Goal: Transaction & Acquisition: Download file/media

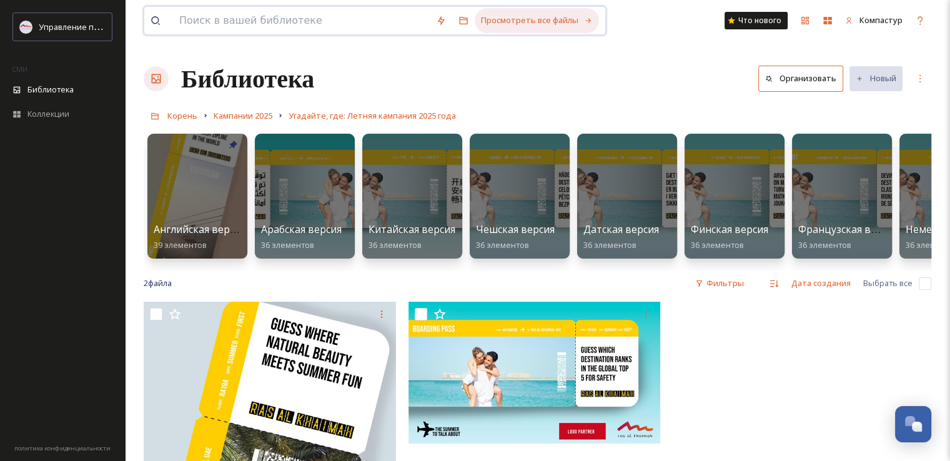
click at [581, 13] on div "Просмотреть все файлы" at bounding box center [537, 20] width 124 height 24
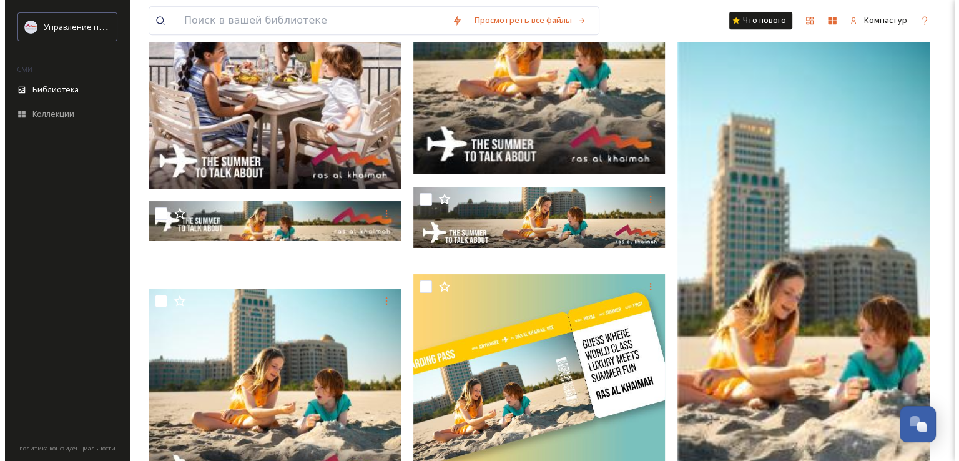
scroll to position [5620, 0]
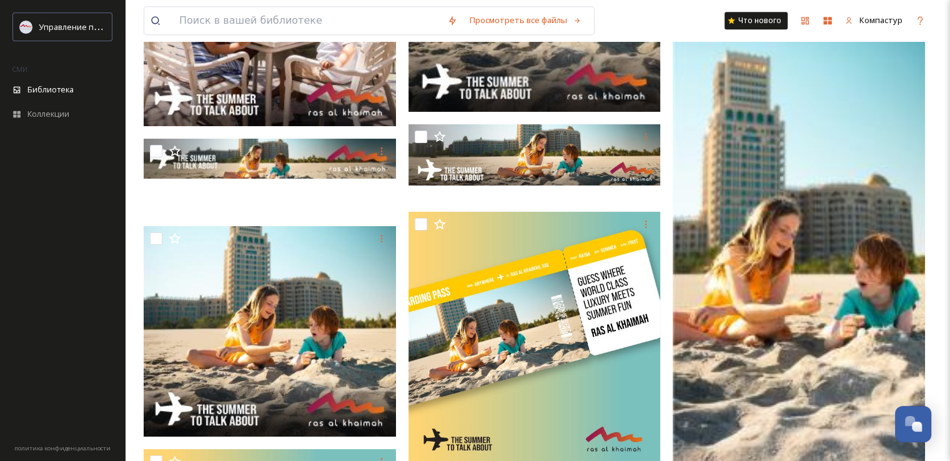
click at [796, 263] on img at bounding box center [799, 183] width 252 height 946
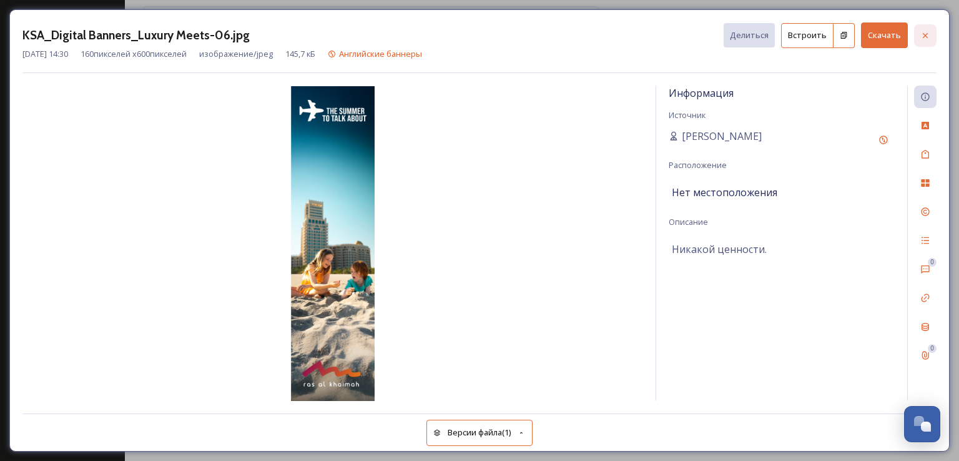
click at [926, 40] on div at bounding box center [925, 35] width 22 height 22
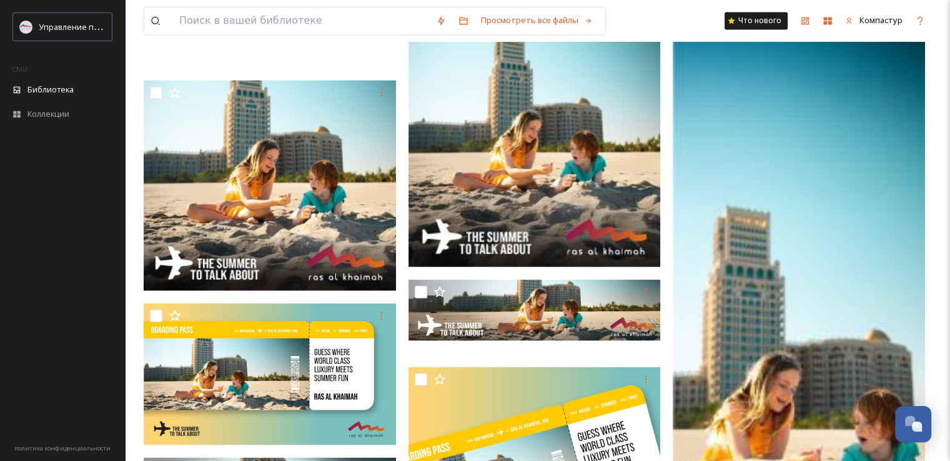
scroll to position [1936, 0]
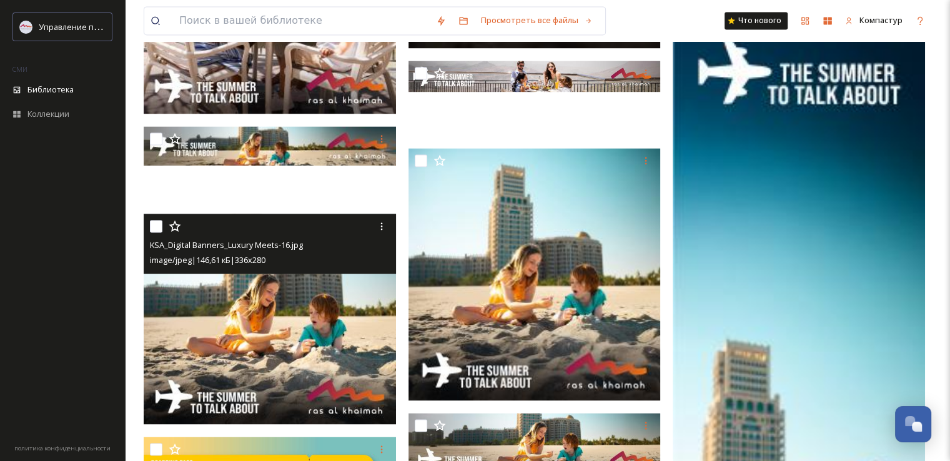
click at [334, 267] on div "image/jpeg | 146,61 кБ | 336 x 280" at bounding box center [271, 259] width 243 height 15
click at [292, 302] on img at bounding box center [270, 319] width 252 height 210
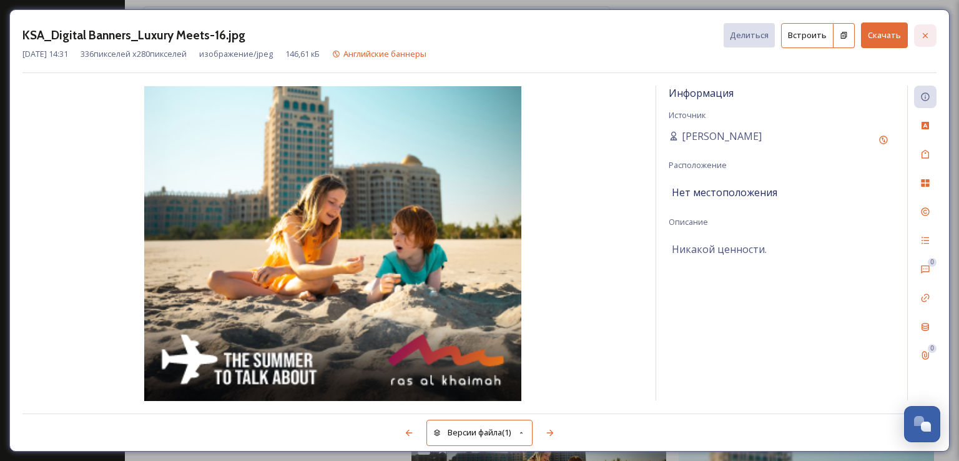
click at [928, 31] on icon at bounding box center [925, 36] width 10 height 10
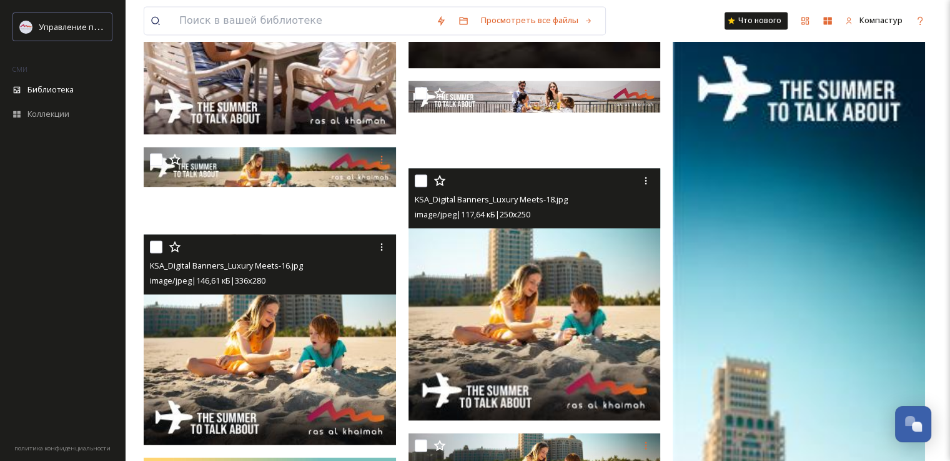
click at [562, 260] on img at bounding box center [534, 294] width 252 height 252
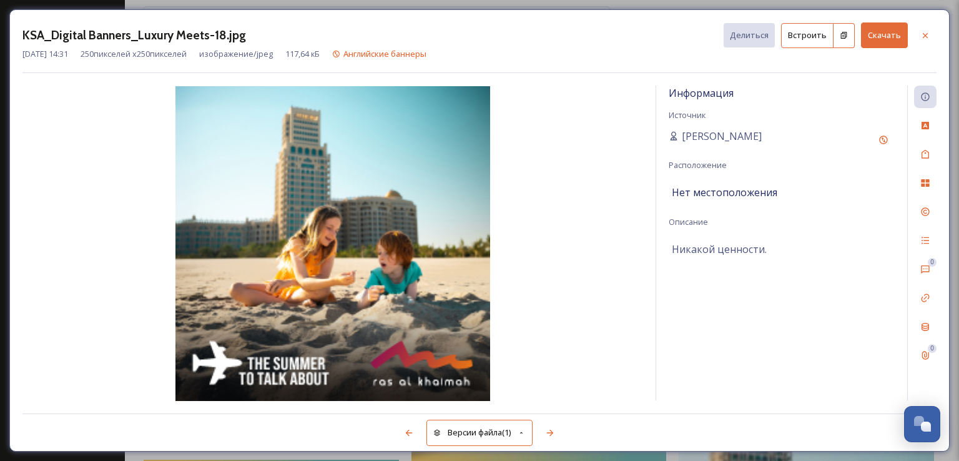
click at [880, 39] on font "Скачать" at bounding box center [884, 34] width 33 height 11
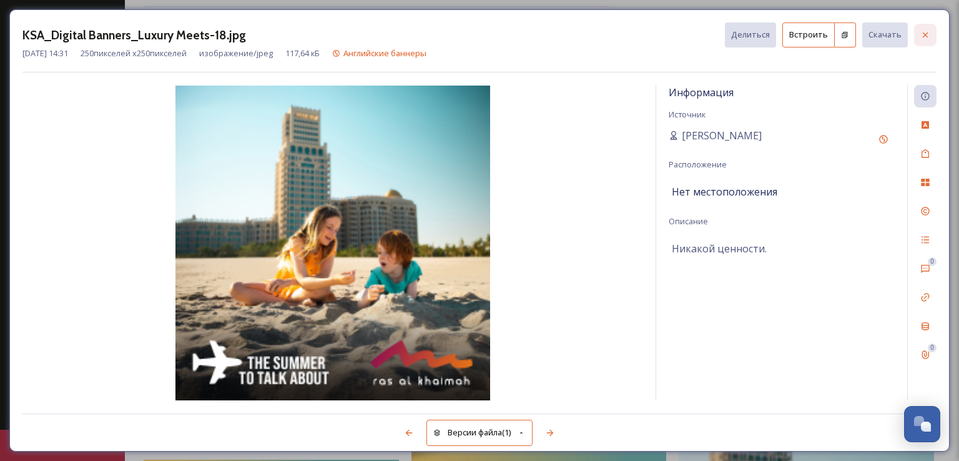
click at [925, 39] on icon at bounding box center [925, 35] width 10 height 10
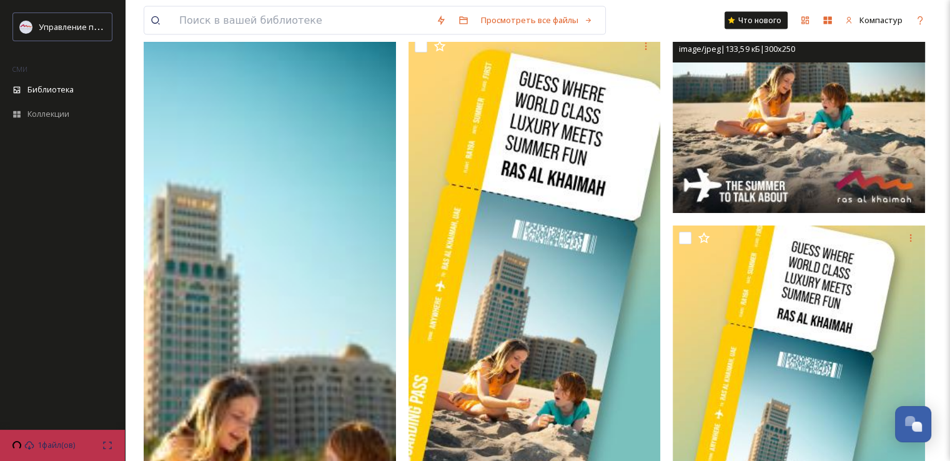
scroll to position [2935, 0]
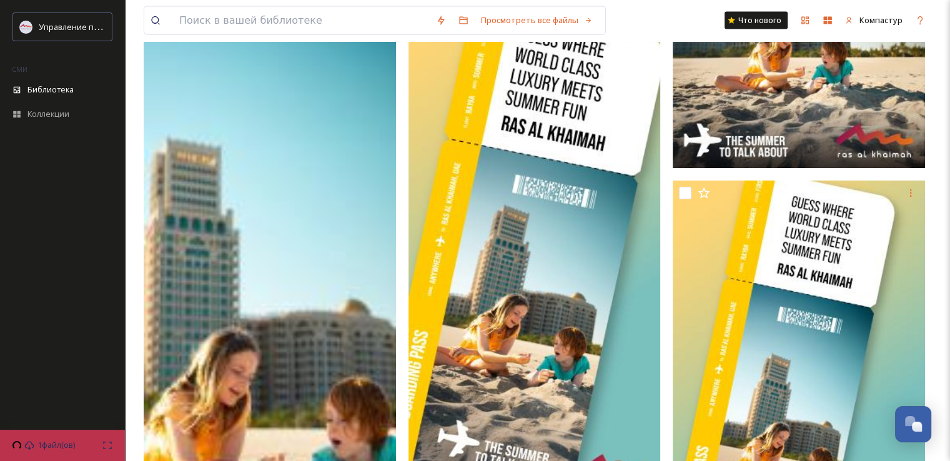
click at [272, 255] on img at bounding box center [270, 309] width 252 height 1261
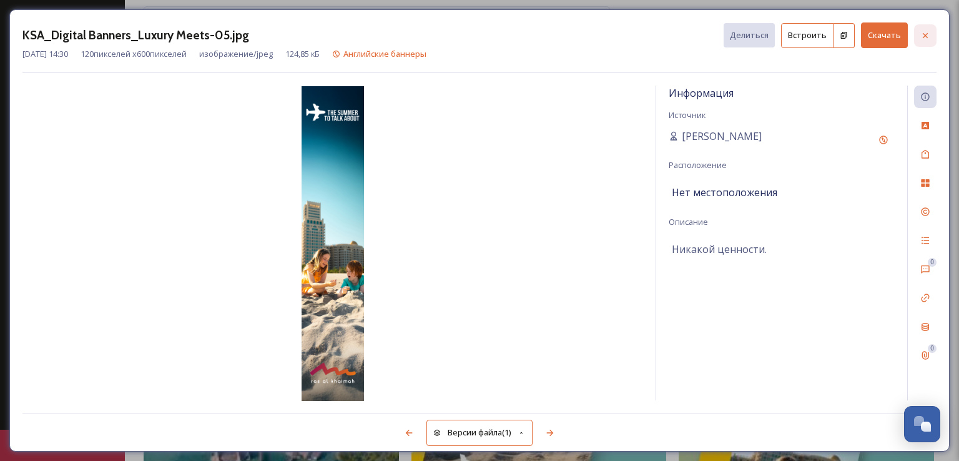
click at [923, 31] on icon at bounding box center [925, 36] width 10 height 10
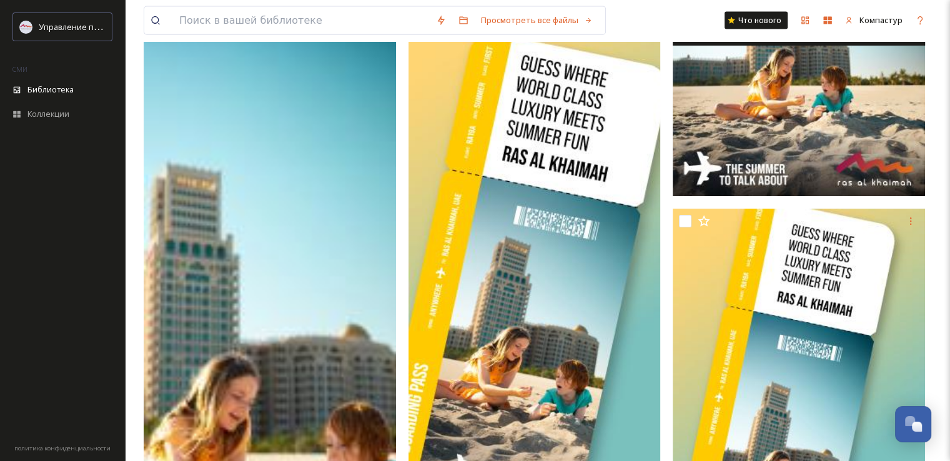
click at [754, 135] on img at bounding box center [799, 91] width 252 height 210
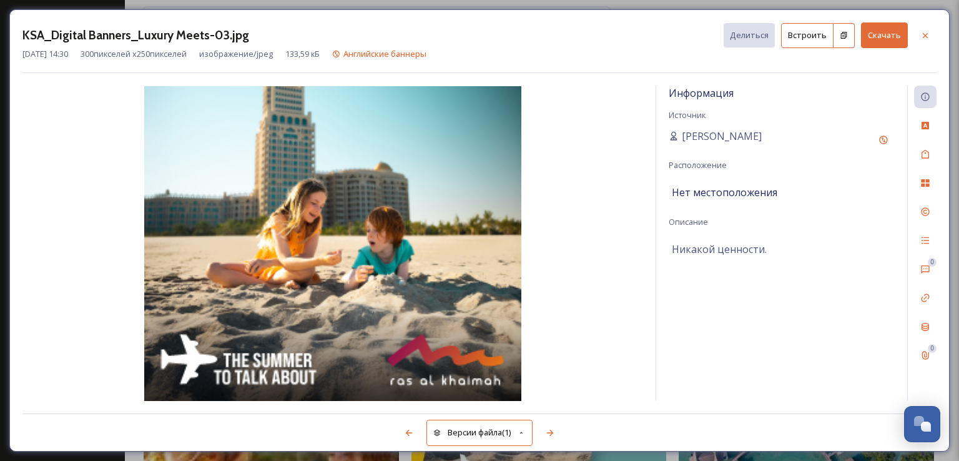
click at [882, 34] on font "Скачать" at bounding box center [884, 34] width 33 height 11
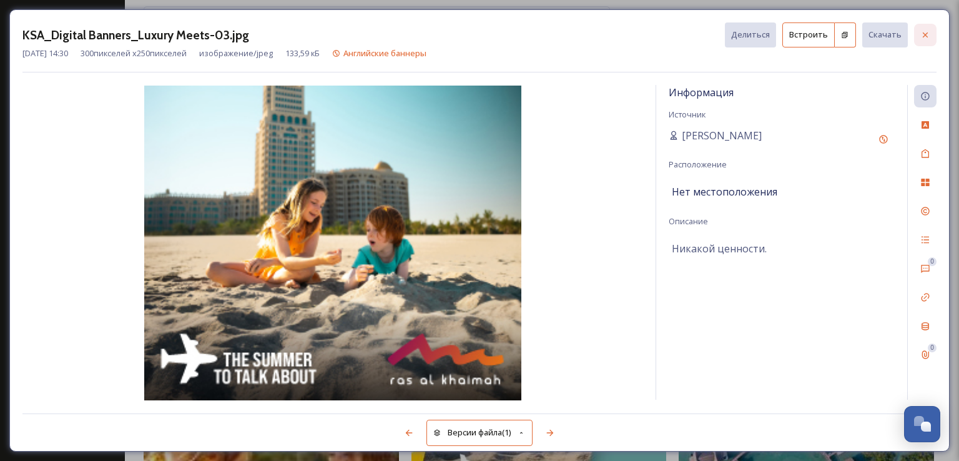
click at [927, 37] on icon at bounding box center [925, 35] width 10 height 10
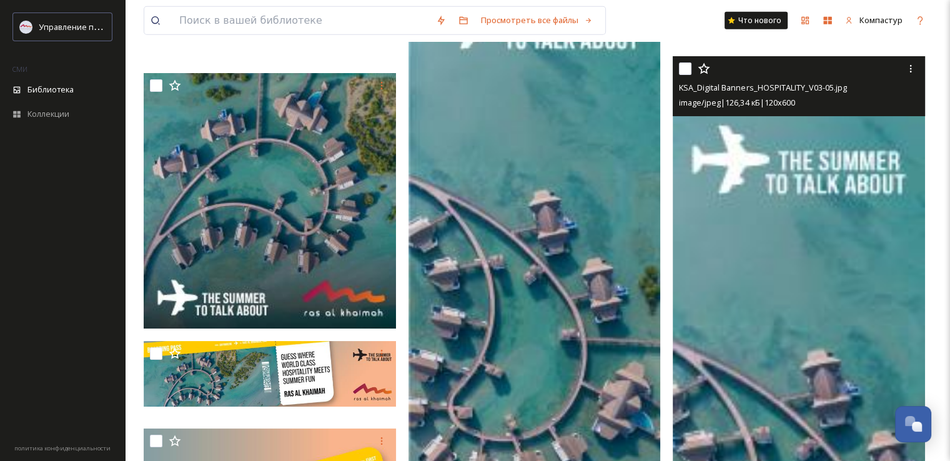
scroll to position [3997, 0]
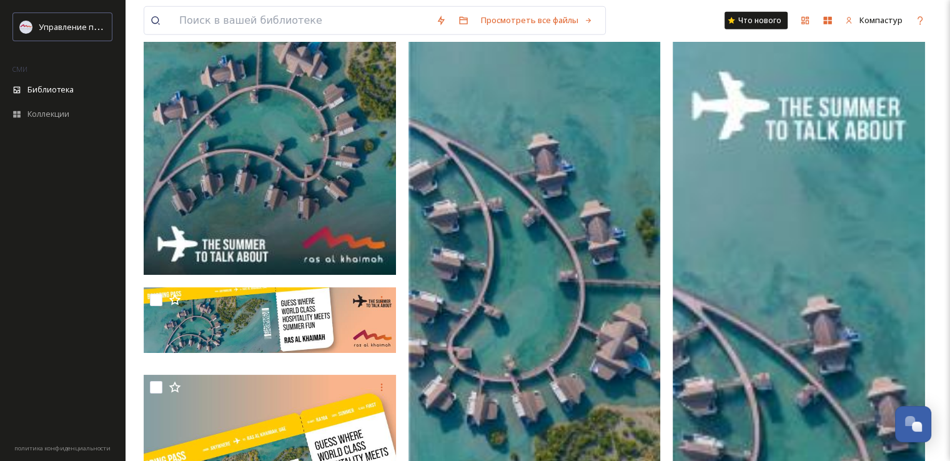
click at [631, 205] on img at bounding box center [534, 361] width 252 height 946
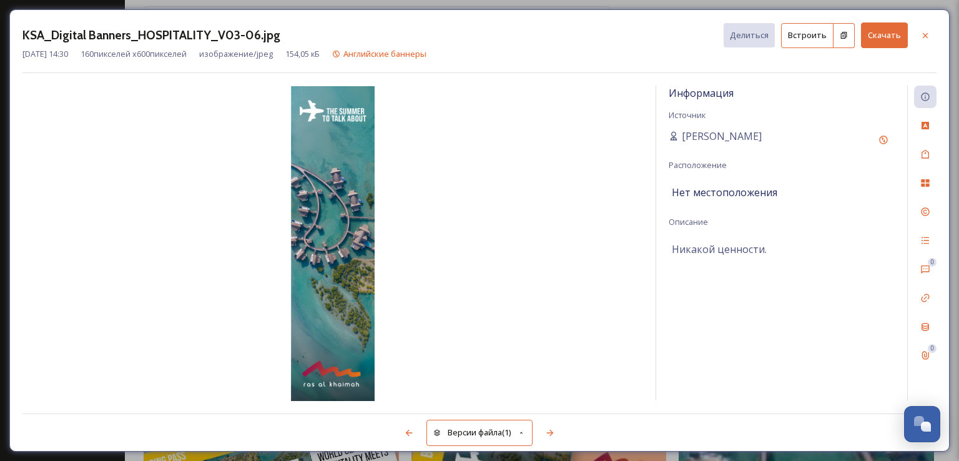
click at [872, 36] on font "Скачать" at bounding box center [884, 34] width 33 height 11
click at [930, 32] on div at bounding box center [925, 35] width 22 height 22
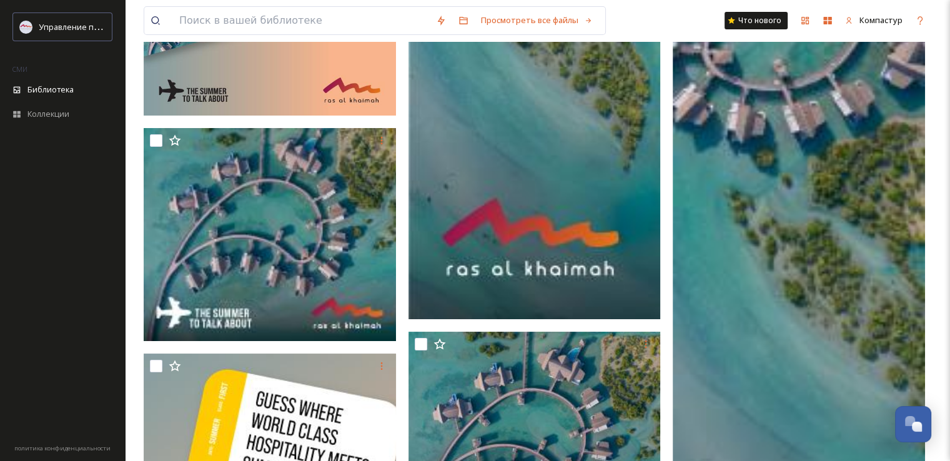
scroll to position [4621, 0]
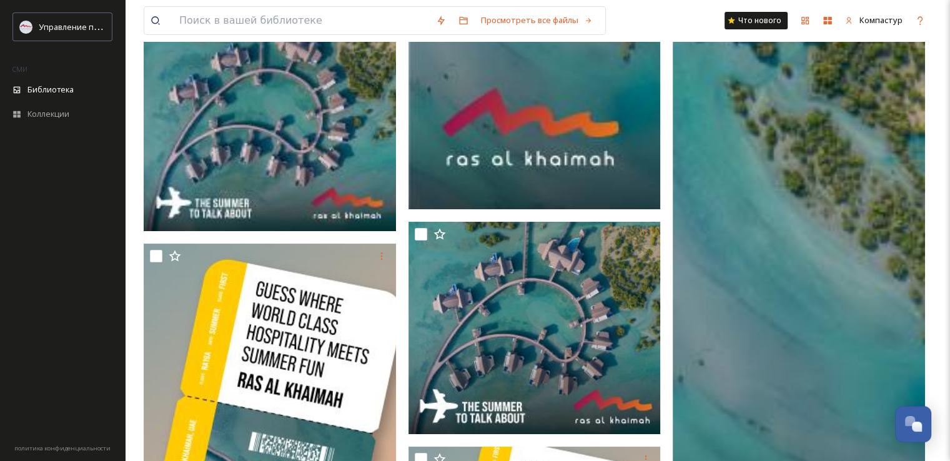
click at [802, 259] on img at bounding box center [799, 20] width 252 height 1261
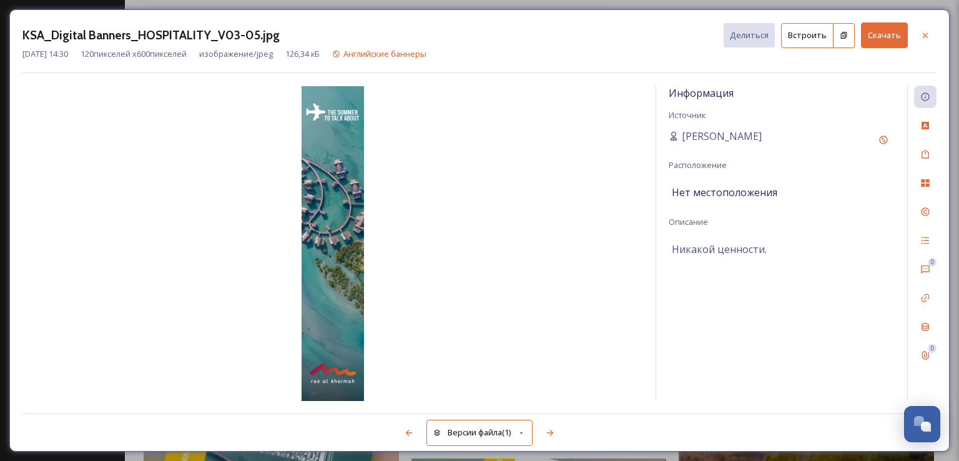
click at [880, 40] on font "Скачать" at bounding box center [884, 34] width 33 height 11
click at [924, 36] on icon at bounding box center [925, 34] width 5 height 5
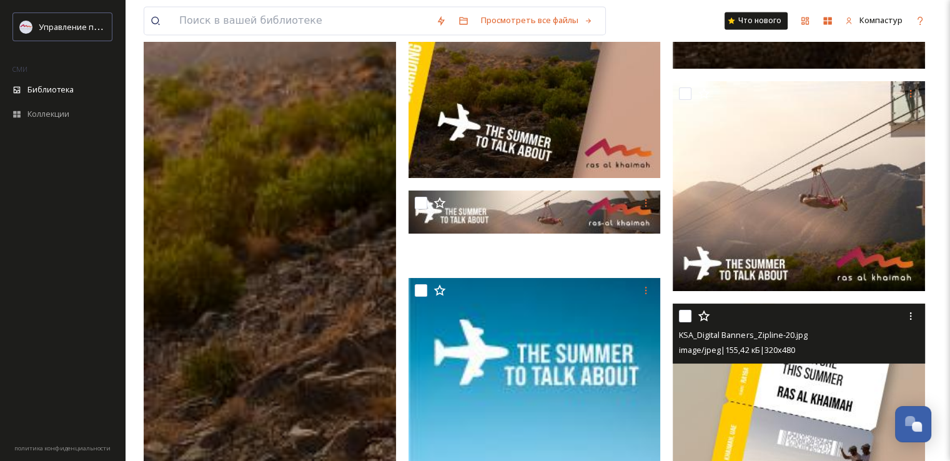
scroll to position [6622, 0]
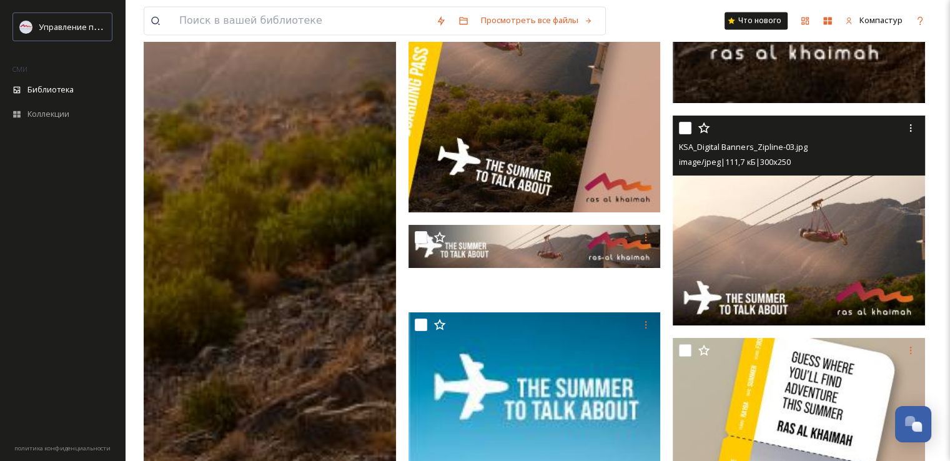
click at [740, 224] on img at bounding box center [799, 221] width 252 height 210
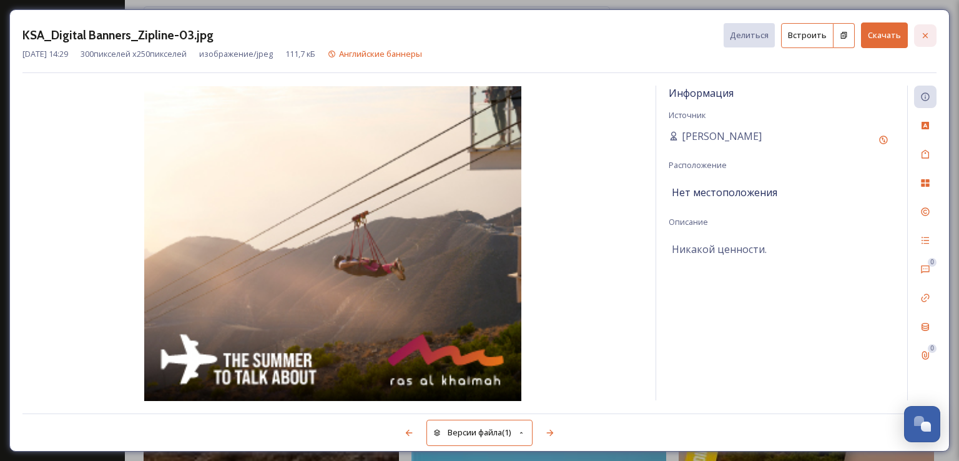
click at [925, 32] on icon at bounding box center [925, 36] width 10 height 10
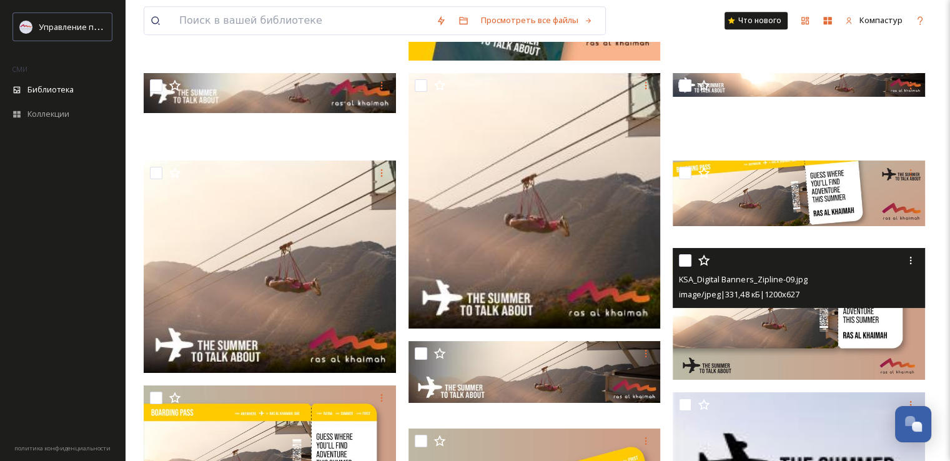
scroll to position [5373, 0]
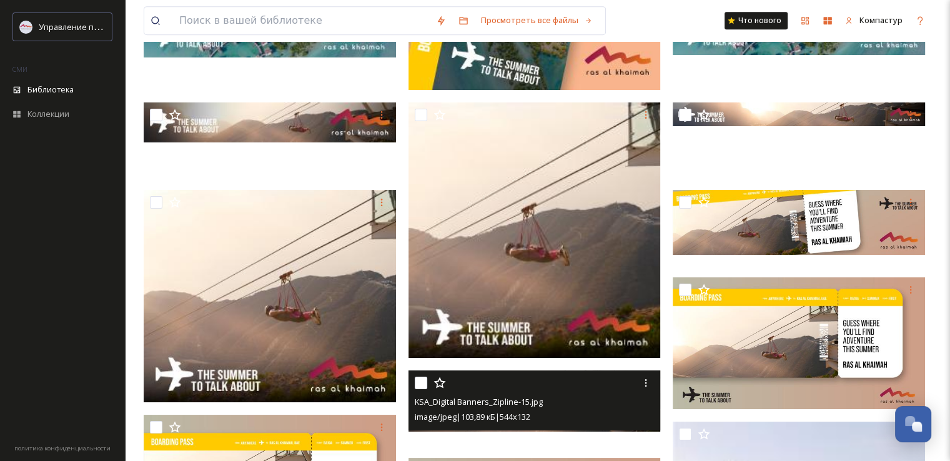
click at [631, 414] on div "image/jpeg | 103,89 кБ | 544 x 132" at bounding box center [536, 416] width 243 height 15
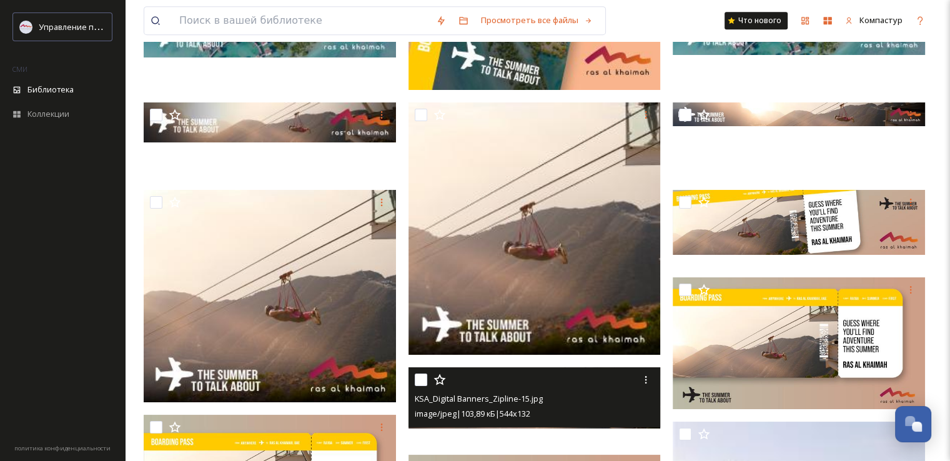
click at [570, 397] on div "KSA_Digital Banners_Zipline-15.jpg" at bounding box center [536, 398] width 243 height 15
click at [513, 380] on div at bounding box center [536, 379] width 243 height 22
click at [422, 378] on input "checkbox" at bounding box center [421, 379] width 12 height 12
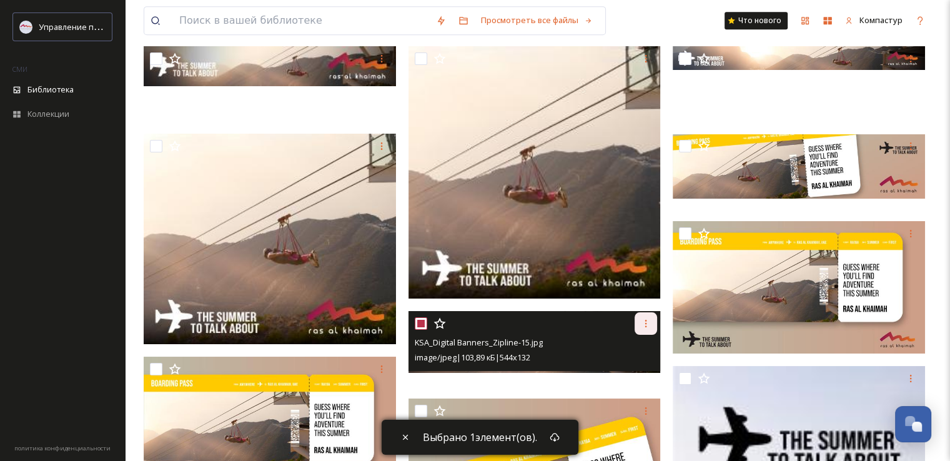
click at [644, 324] on icon at bounding box center [646, 323] width 10 height 10
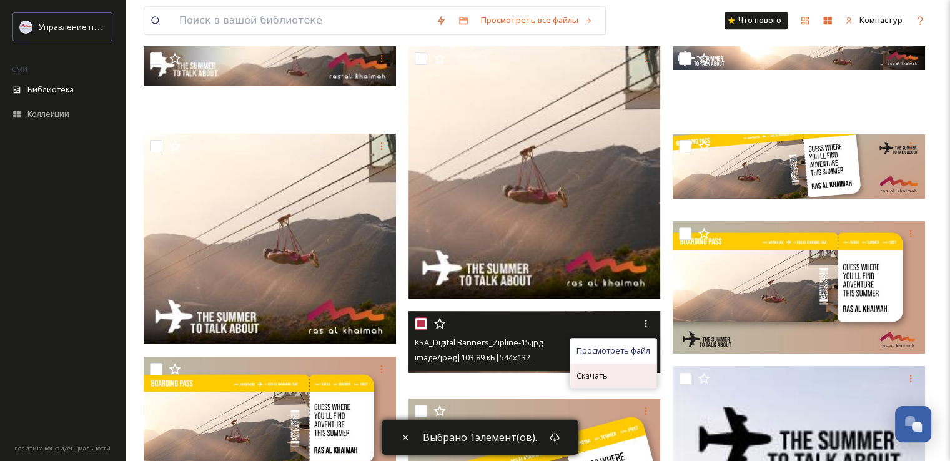
click at [605, 373] on font "Скачать" at bounding box center [591, 375] width 31 height 11
click at [420, 323] on input "checkbox" at bounding box center [421, 323] width 12 height 12
checkbox input "false"
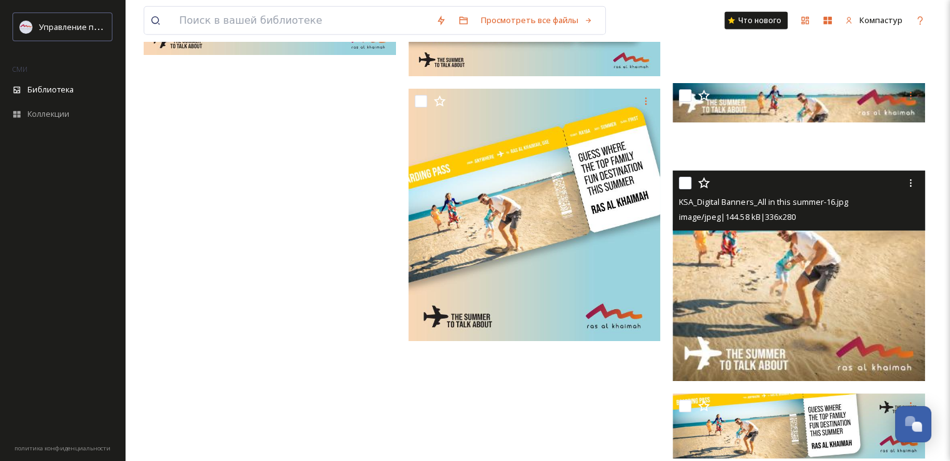
scroll to position [8705, 0]
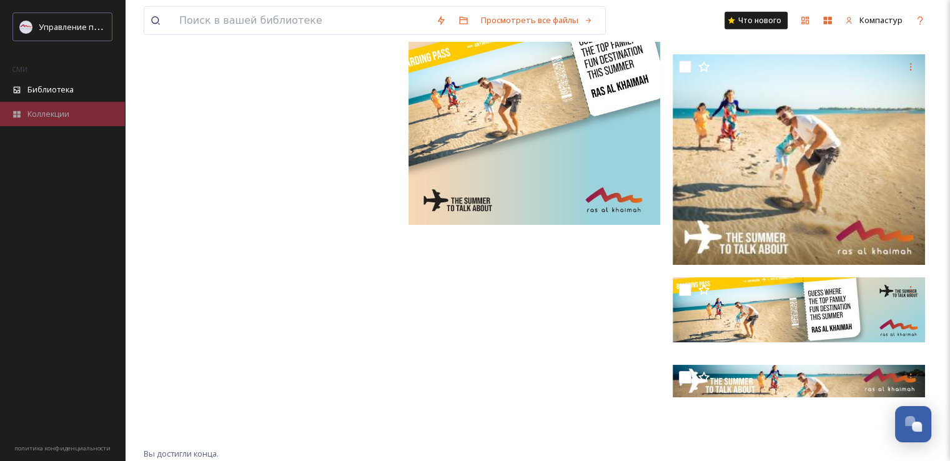
click at [56, 108] on span "Коллекции" at bounding box center [48, 114] width 42 height 12
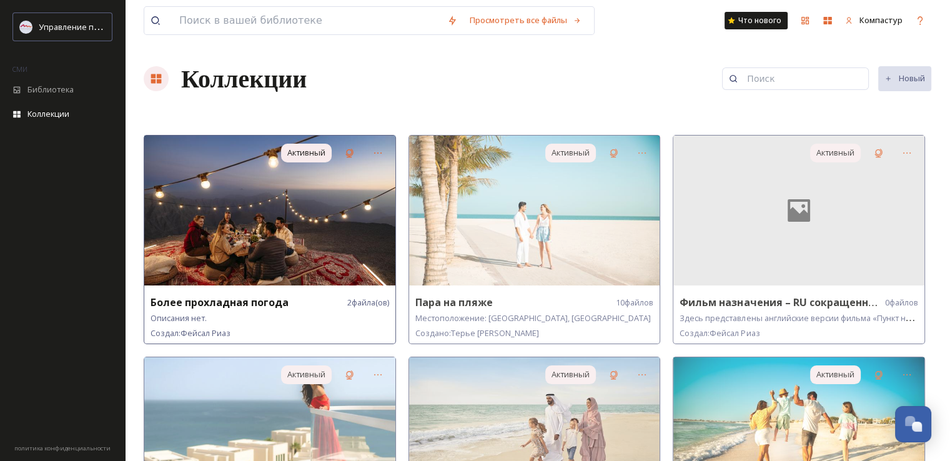
click at [353, 223] on img at bounding box center [269, 211] width 251 height 150
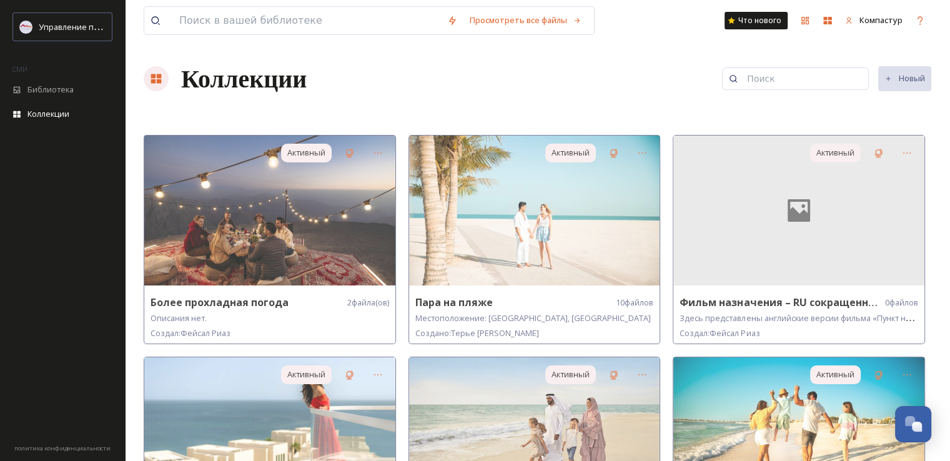
click at [583, 222] on img at bounding box center [534, 211] width 251 height 150
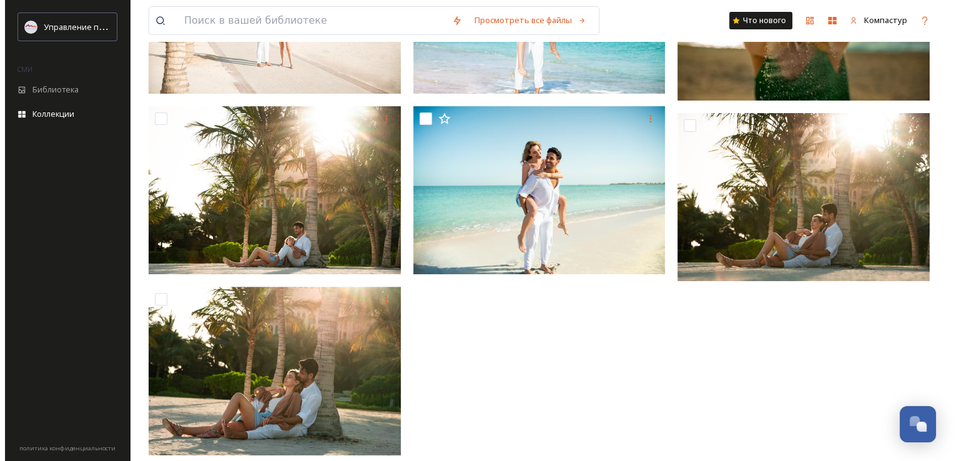
scroll to position [211, 0]
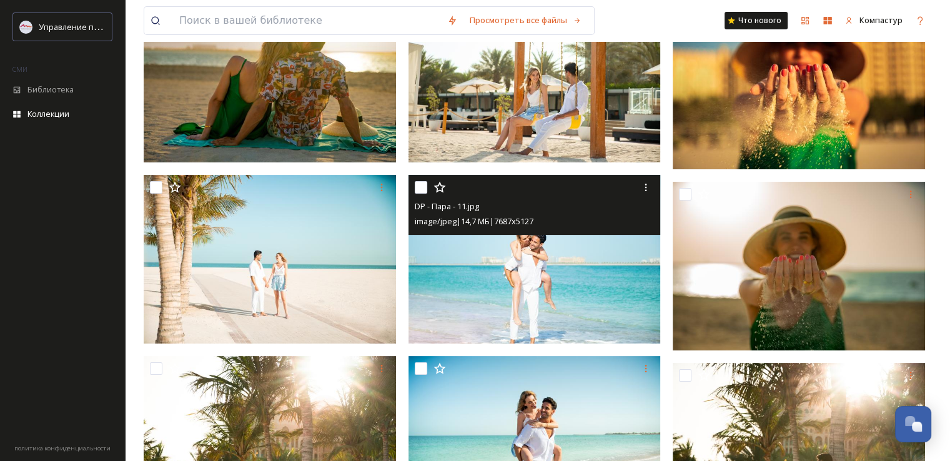
click at [564, 260] on img at bounding box center [534, 259] width 252 height 169
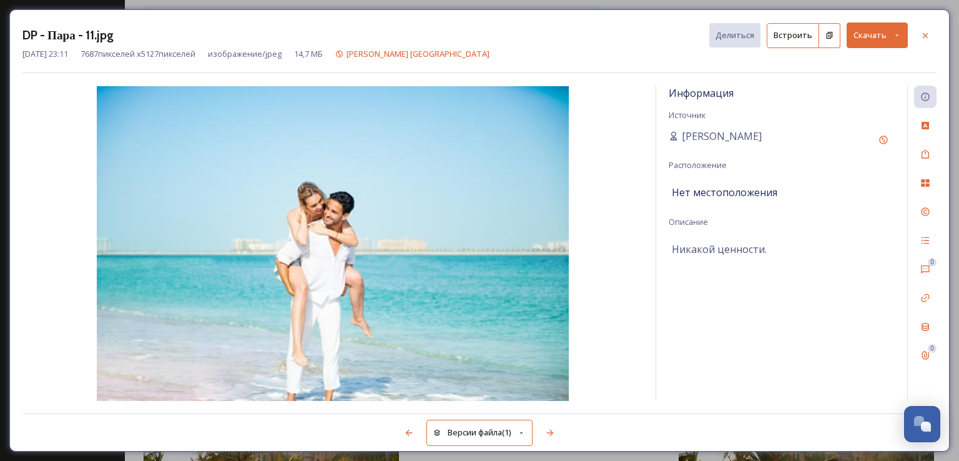
click at [875, 36] on font "Скачать" at bounding box center [870, 34] width 33 height 11
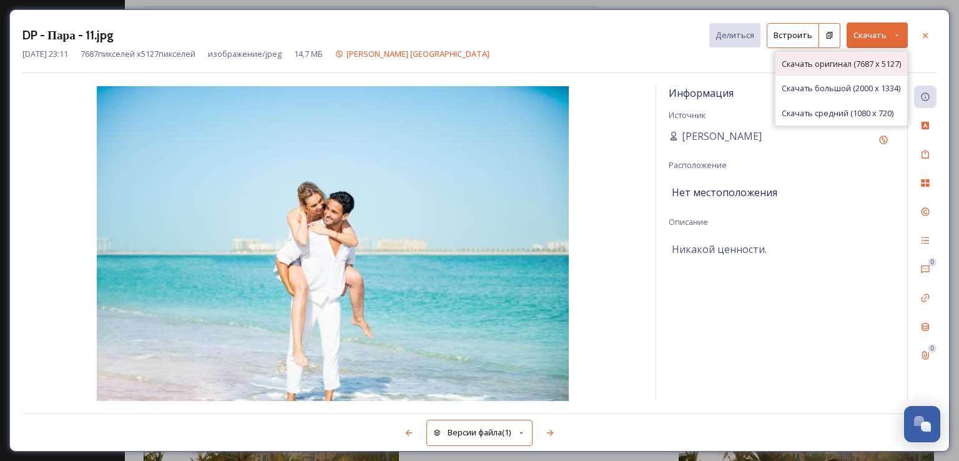
click at [877, 68] on font "Скачать оригинал (7687 x 5127)" at bounding box center [841, 63] width 119 height 11
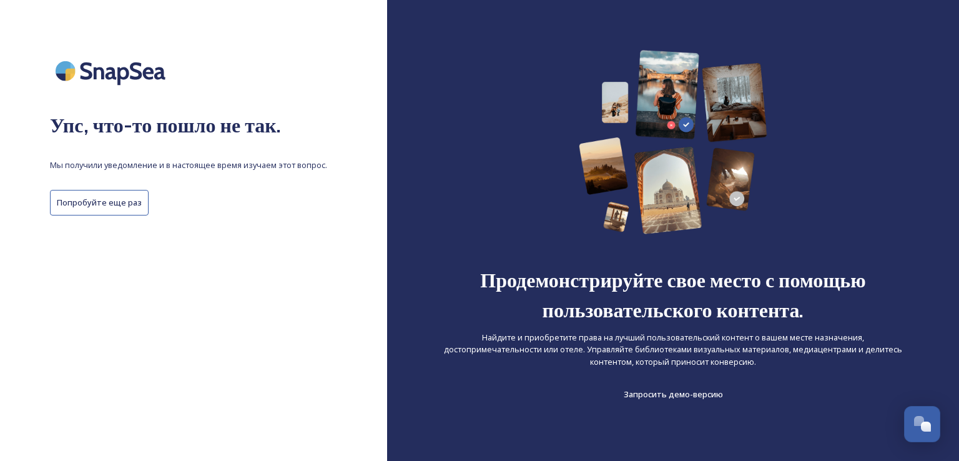
click at [133, 209] on button "Попробуйте еще раз" at bounding box center [99, 203] width 99 height 26
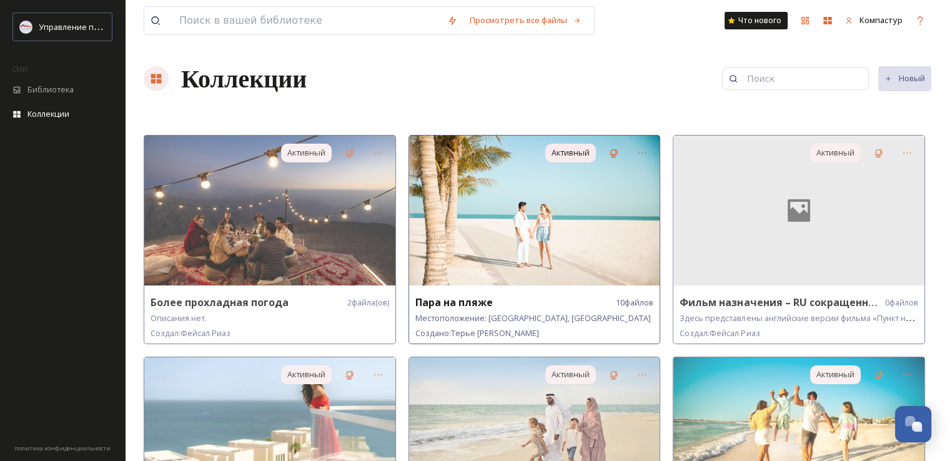
click at [564, 229] on img at bounding box center [534, 211] width 251 height 150
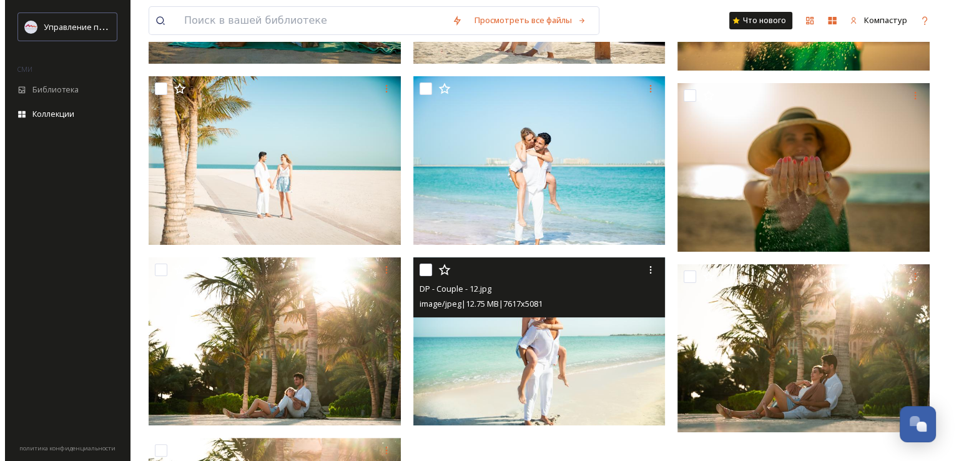
scroll to position [312, 0]
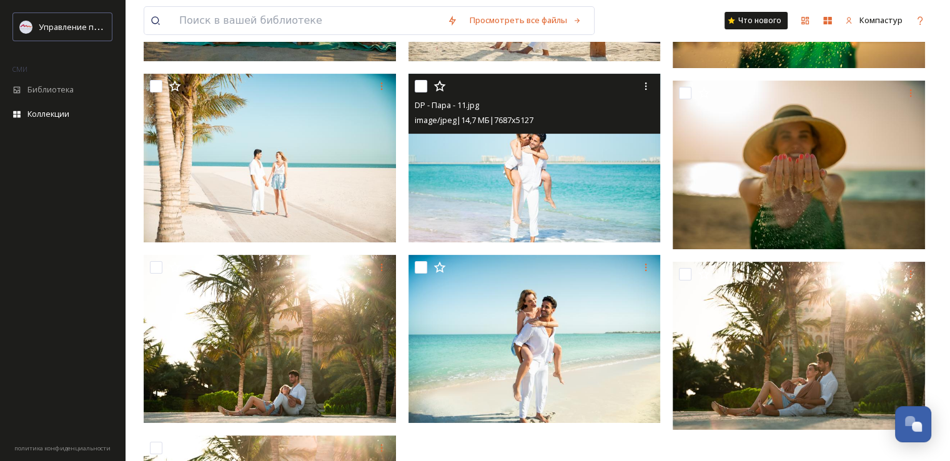
click at [532, 163] on img at bounding box center [534, 158] width 252 height 169
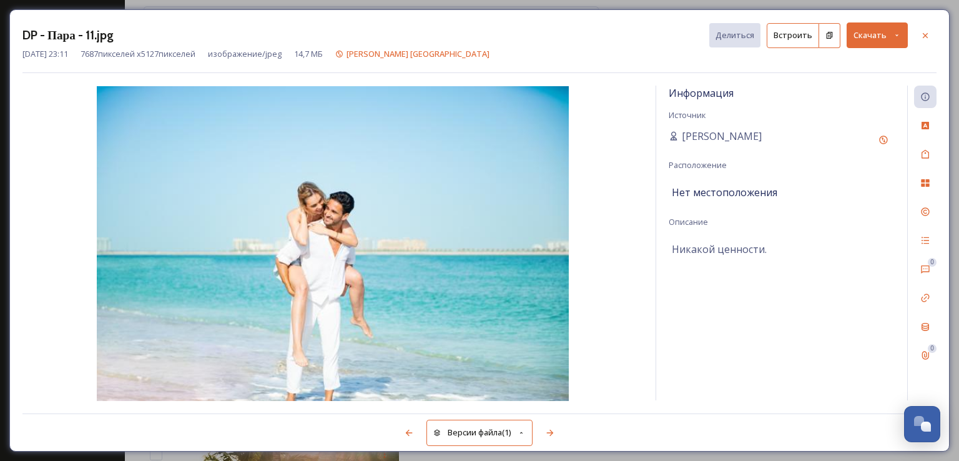
click at [894, 34] on icon at bounding box center [897, 35] width 8 height 8
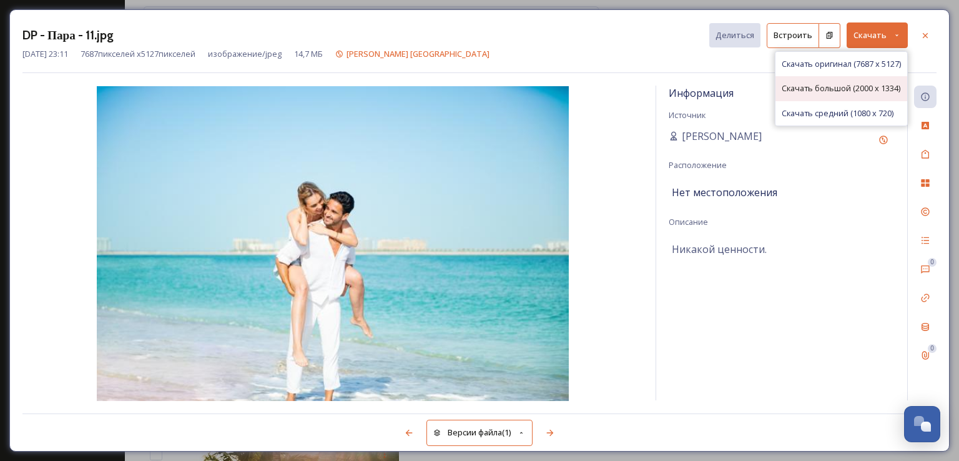
click at [832, 93] on font "Скачать большой (2000 x 1334)" at bounding box center [841, 87] width 119 height 11
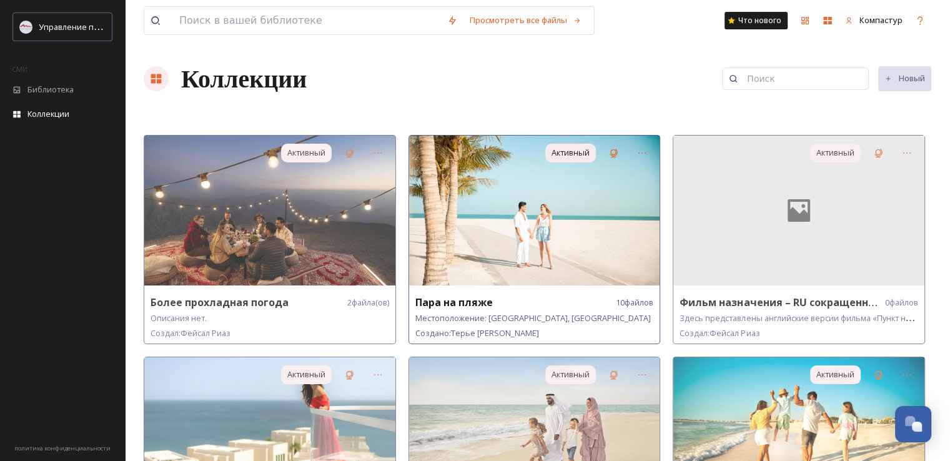
click at [596, 189] on img at bounding box center [534, 211] width 251 height 150
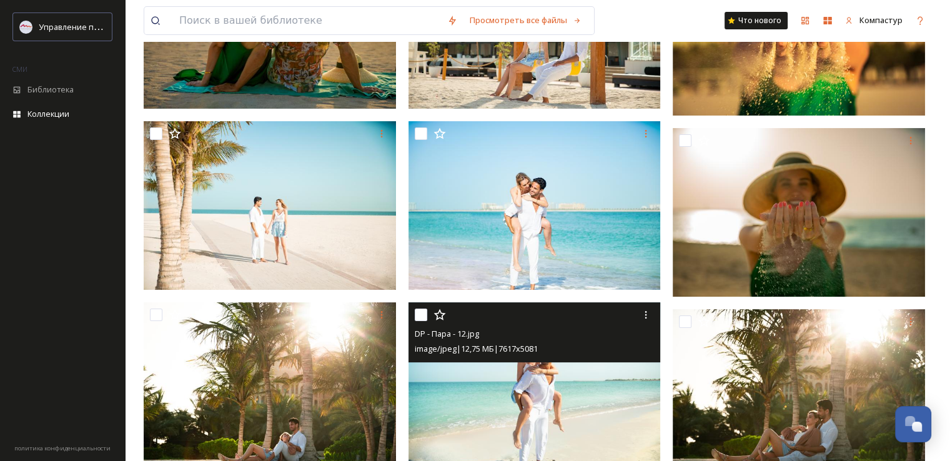
scroll to position [211, 0]
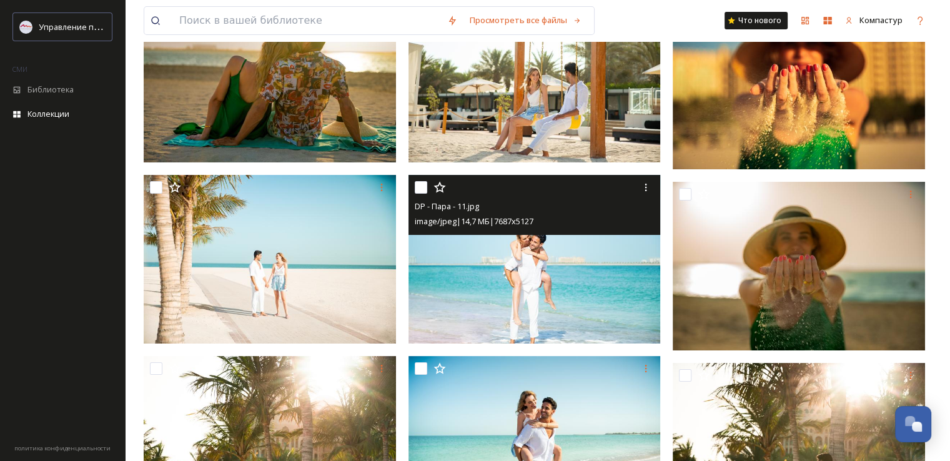
click at [422, 185] on input "checkbox" at bounding box center [421, 187] width 12 height 12
checkbox input "true"
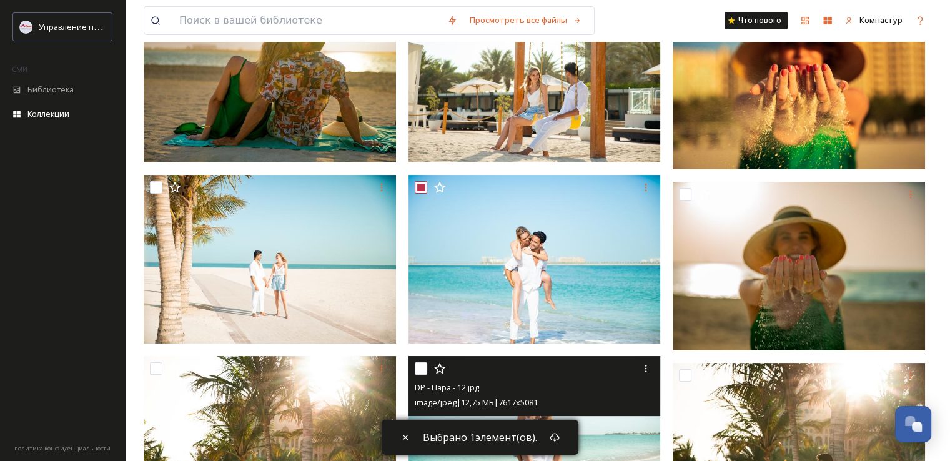
click at [417, 359] on div at bounding box center [536, 368] width 243 height 22
click at [420, 365] on input "checkbox" at bounding box center [421, 368] width 12 height 12
checkbox input "true"
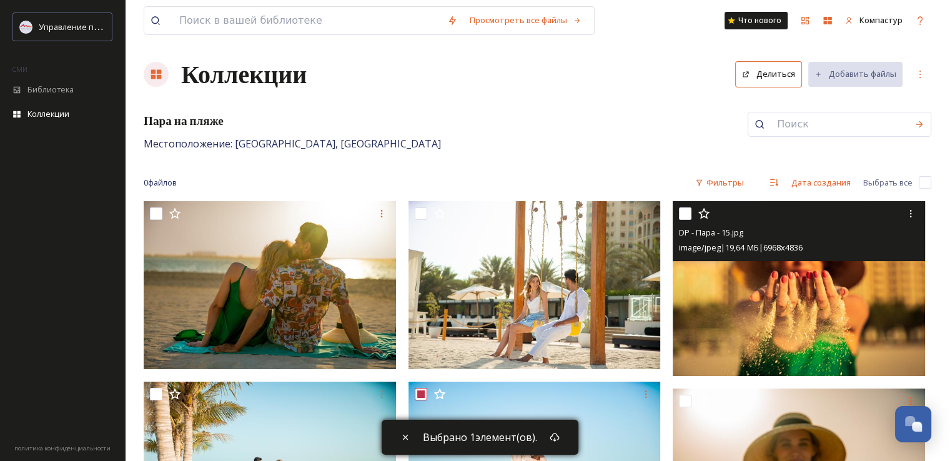
scroll to position [0, 0]
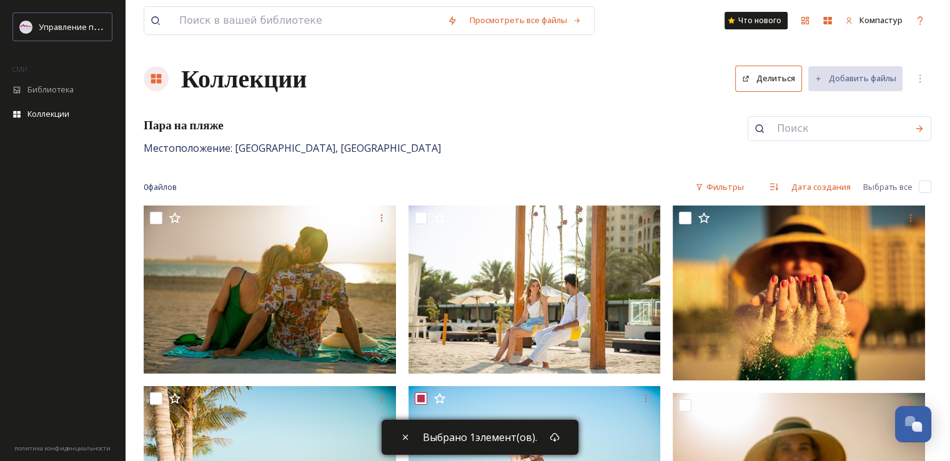
click at [542, 439] on div "Выбрано 1 элемент(ов)." at bounding box center [480, 437] width 197 height 35
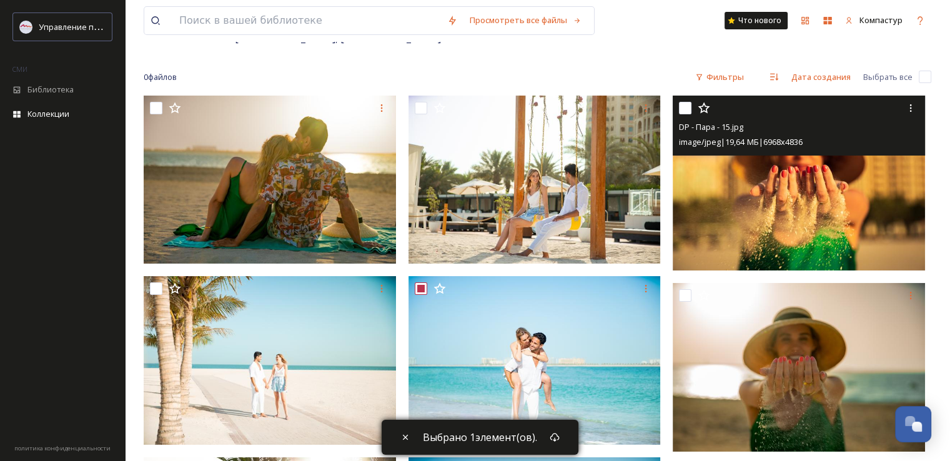
scroll to position [125, 0]
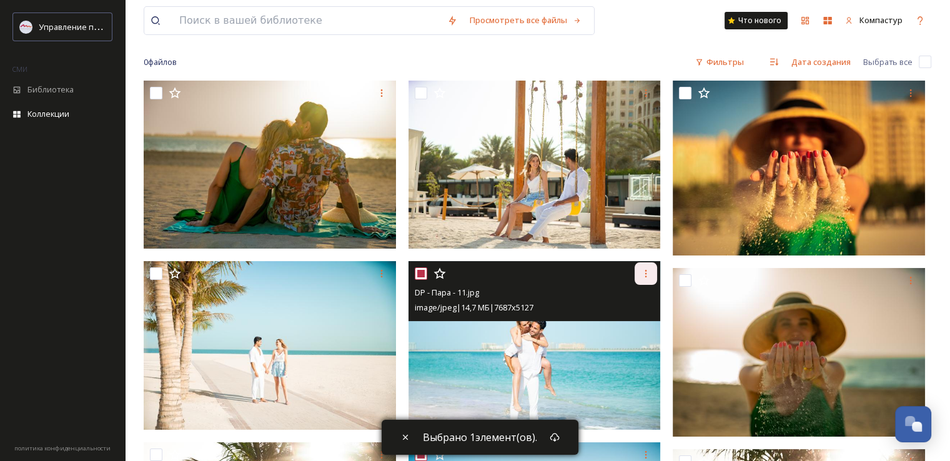
click at [651, 272] on div at bounding box center [645, 273] width 22 height 22
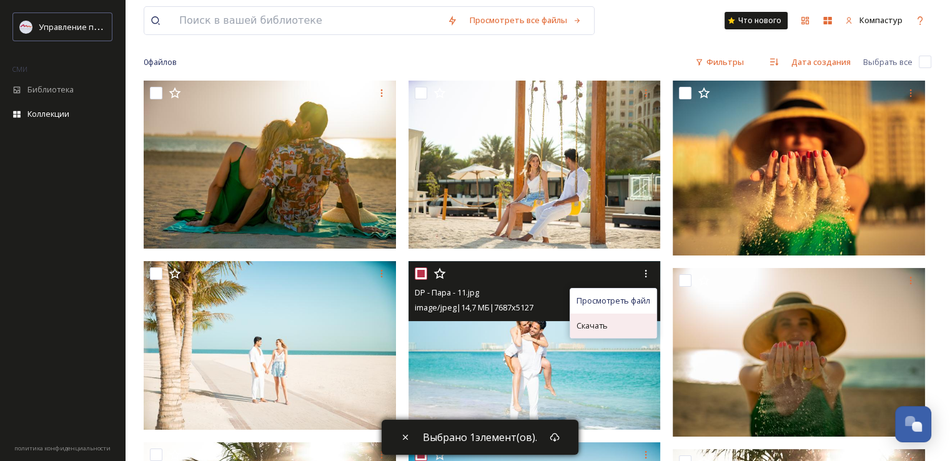
click at [611, 323] on div "Скачать" at bounding box center [613, 325] width 86 height 24
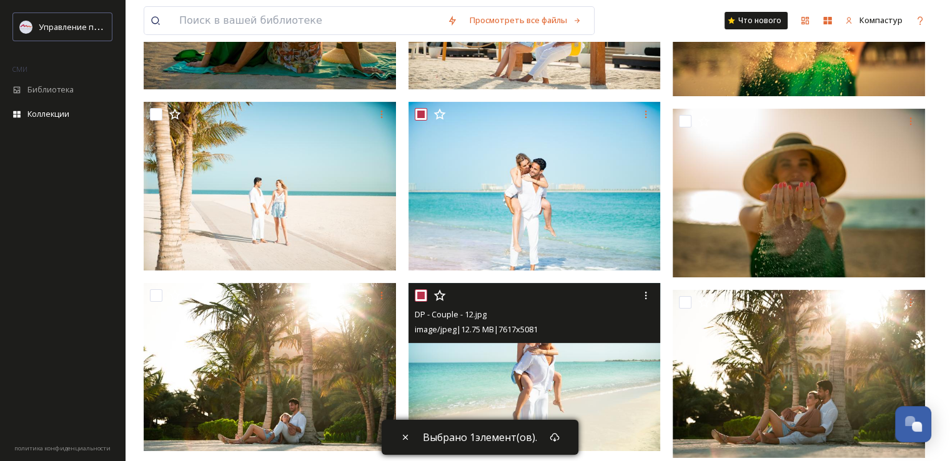
scroll to position [312, 0]
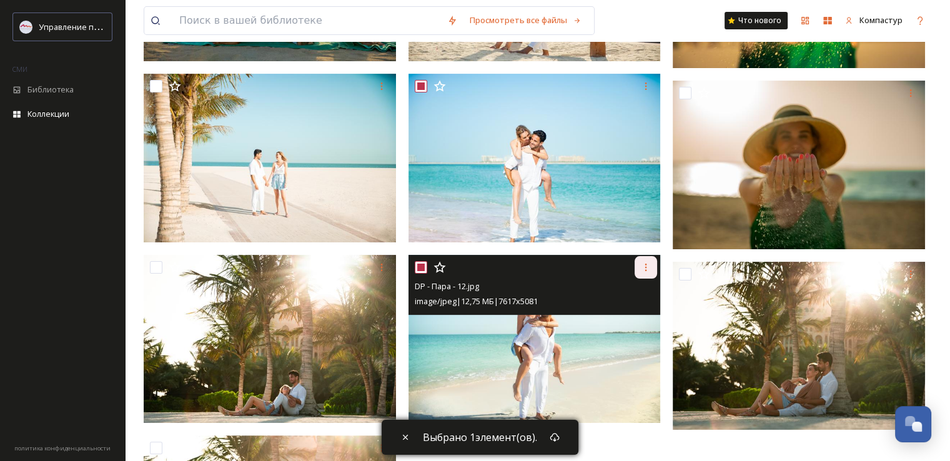
click at [644, 269] on icon at bounding box center [646, 267] width 10 height 10
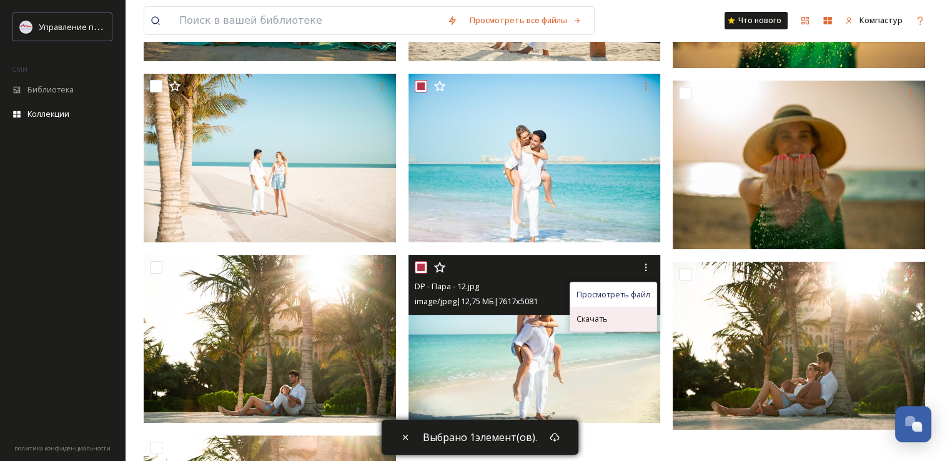
click at [619, 313] on div "Скачать" at bounding box center [613, 319] width 86 height 24
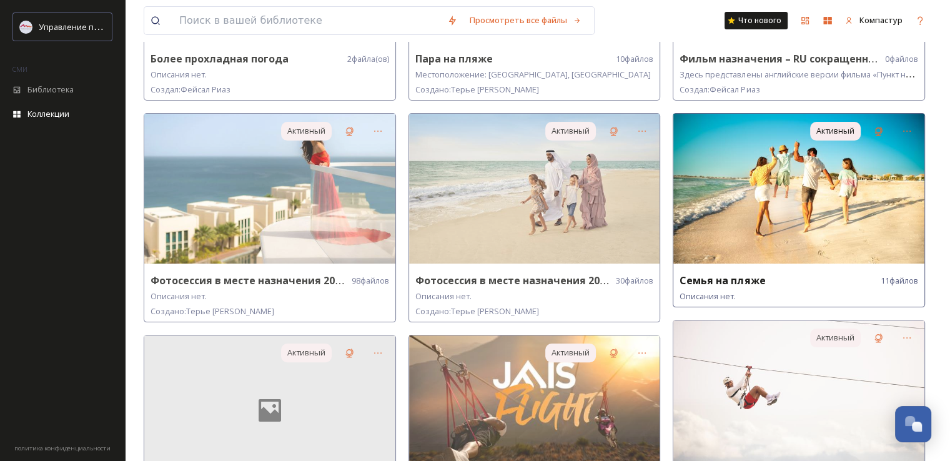
scroll to position [250, 0]
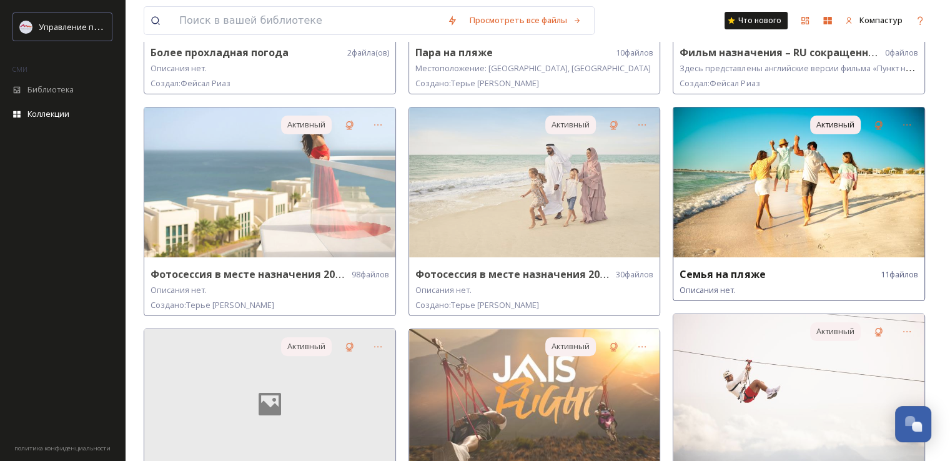
click at [781, 192] on img at bounding box center [798, 182] width 251 height 150
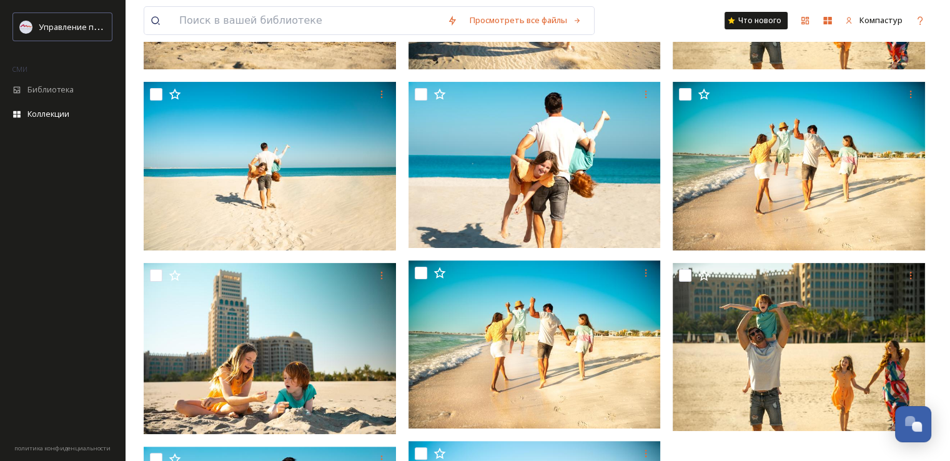
scroll to position [312, 0]
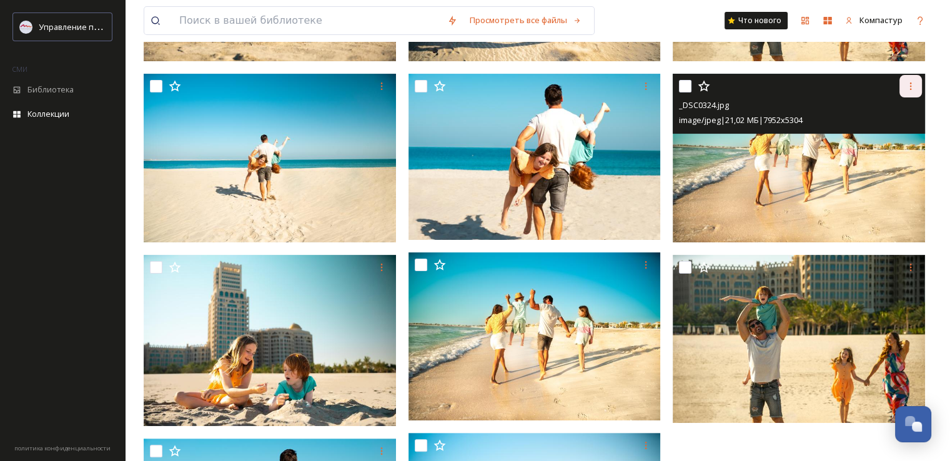
click at [907, 82] on icon at bounding box center [911, 86] width 10 height 10
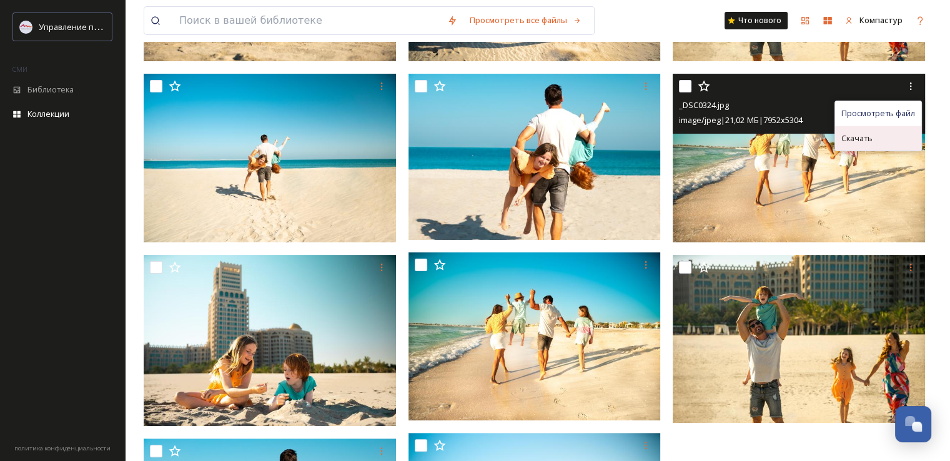
click at [864, 133] on font "Скачать" at bounding box center [856, 137] width 31 height 11
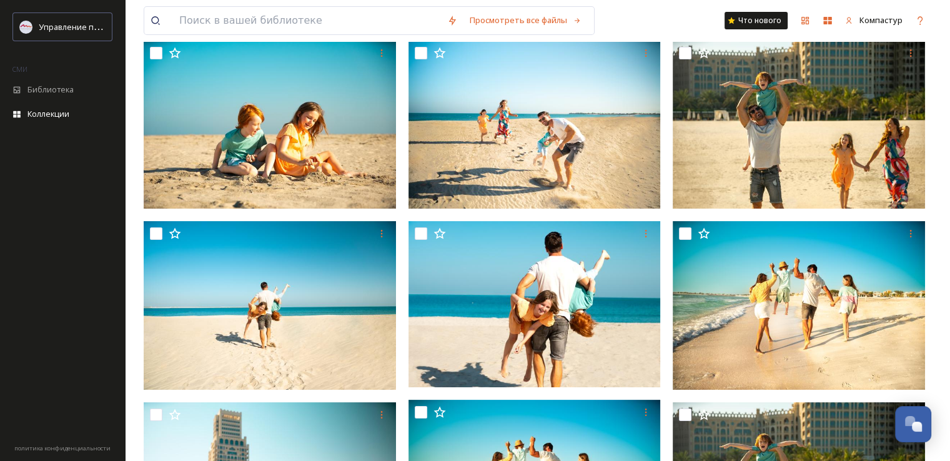
scroll to position [149, 0]
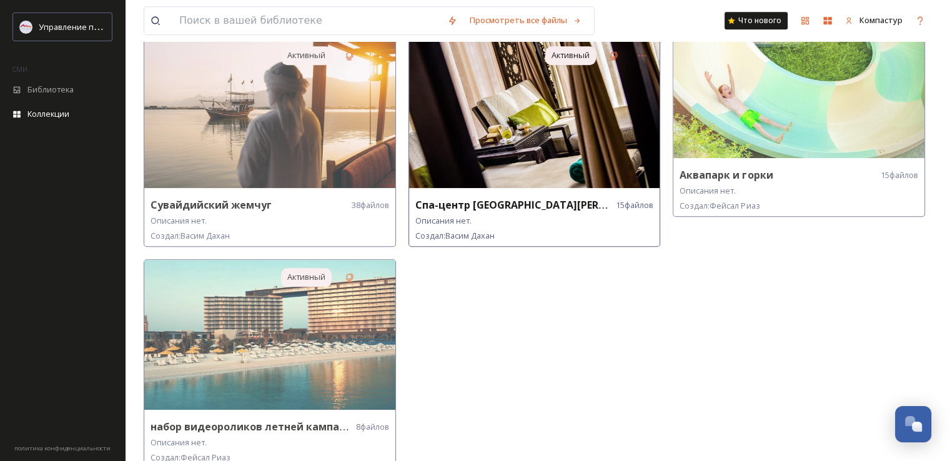
scroll to position [1217, 0]
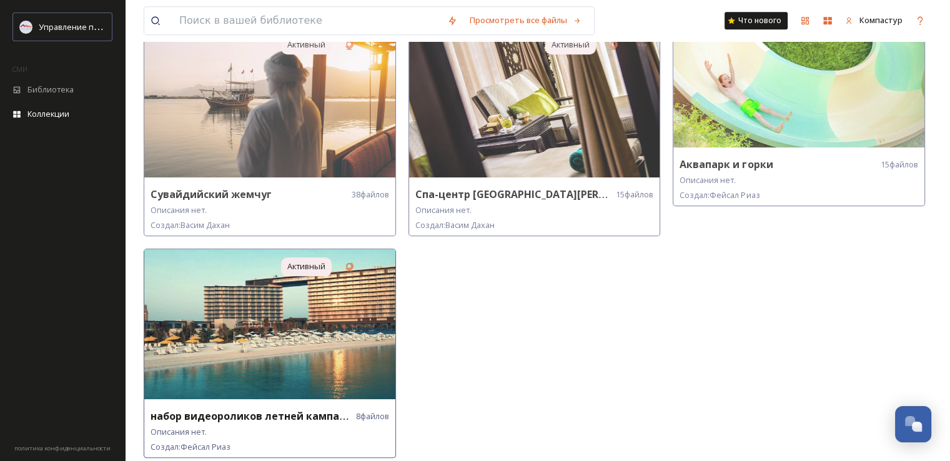
click at [292, 317] on img at bounding box center [269, 324] width 251 height 150
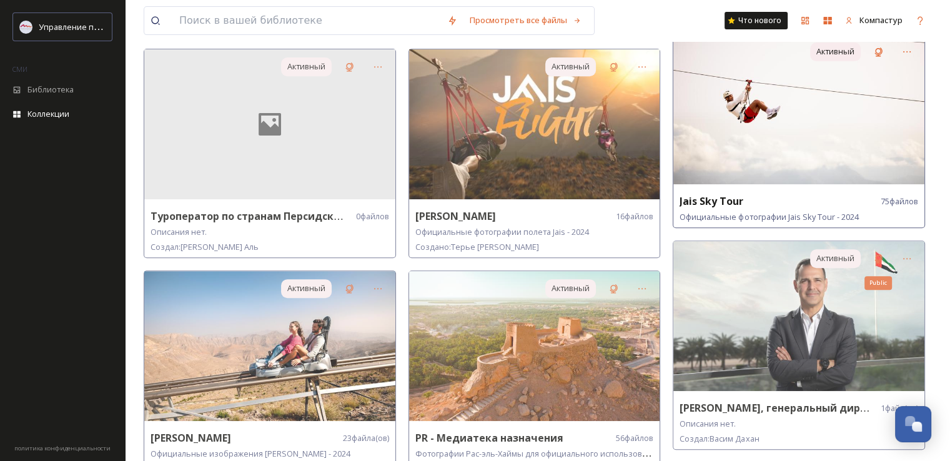
scroll to position [562, 0]
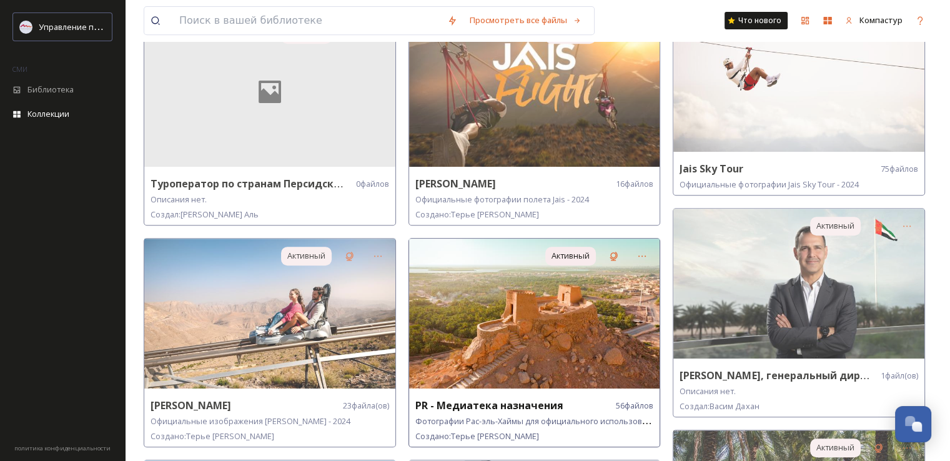
click at [629, 320] on img at bounding box center [534, 314] width 251 height 150
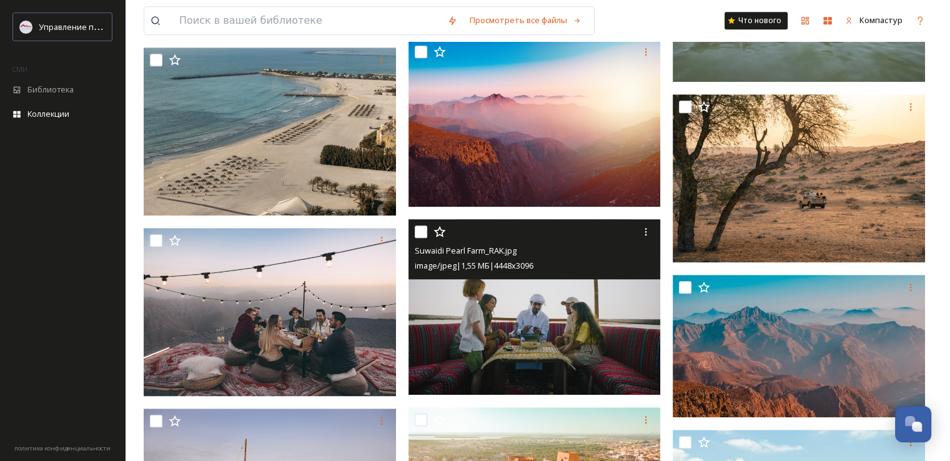
scroll to position [749, 0]
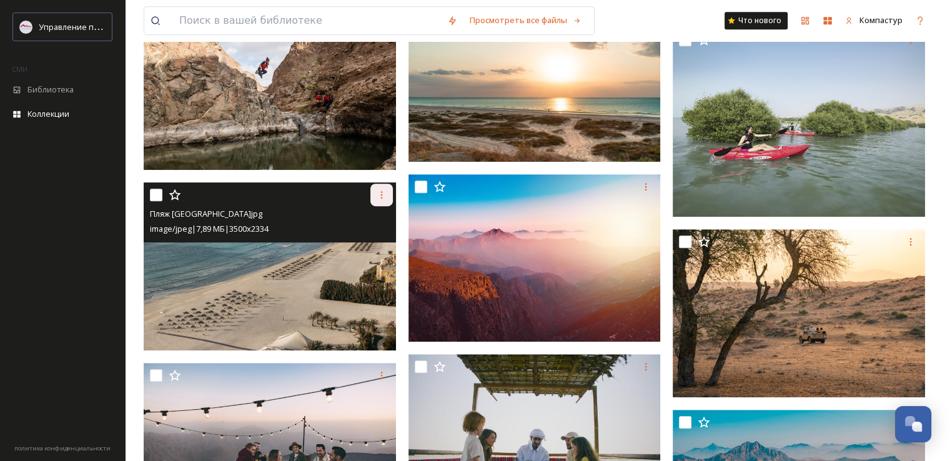
click at [385, 195] on icon at bounding box center [382, 195] width 10 height 10
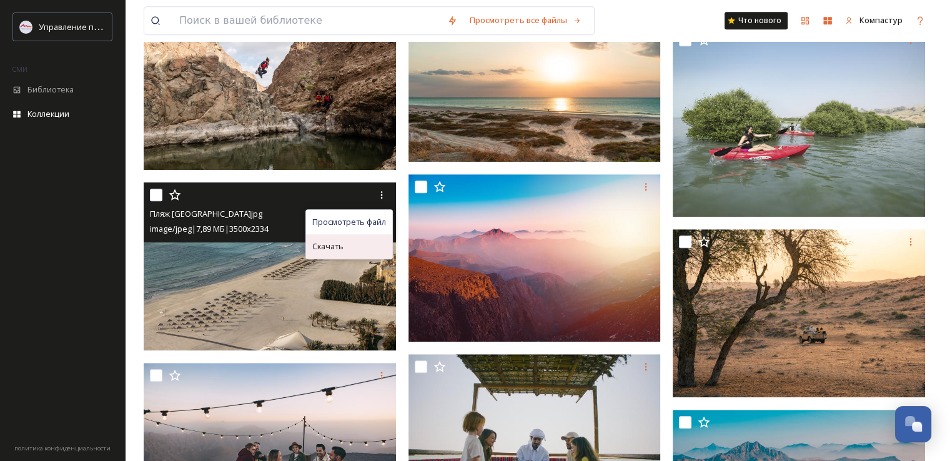
click at [355, 244] on div "Скачать" at bounding box center [349, 246] width 86 height 24
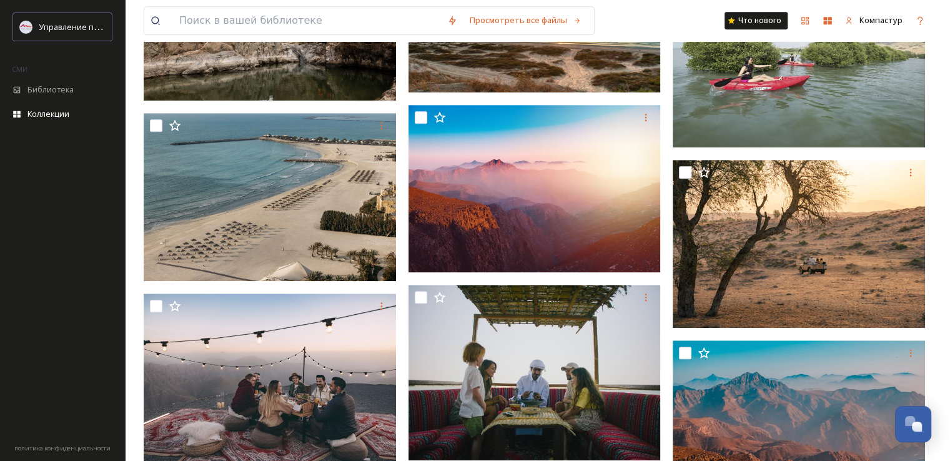
scroll to position [999, 0]
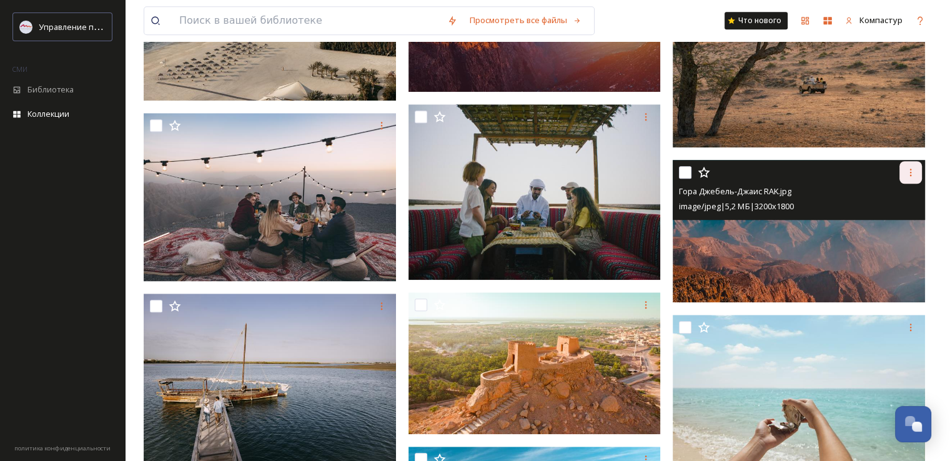
click at [916, 165] on div at bounding box center [910, 172] width 22 height 22
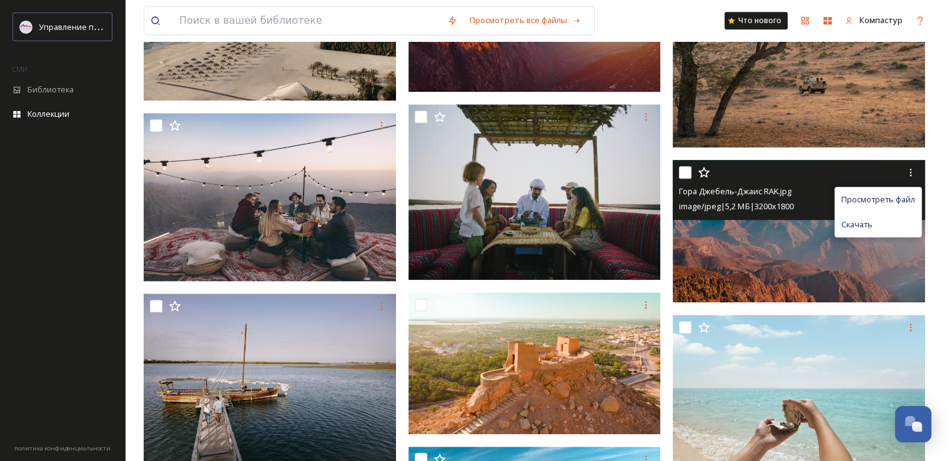
drag, startPoint x: 872, startPoint y: 220, endPoint x: 859, endPoint y: 230, distance: 15.6
click at [871, 220] on font "Скачать" at bounding box center [856, 224] width 31 height 11
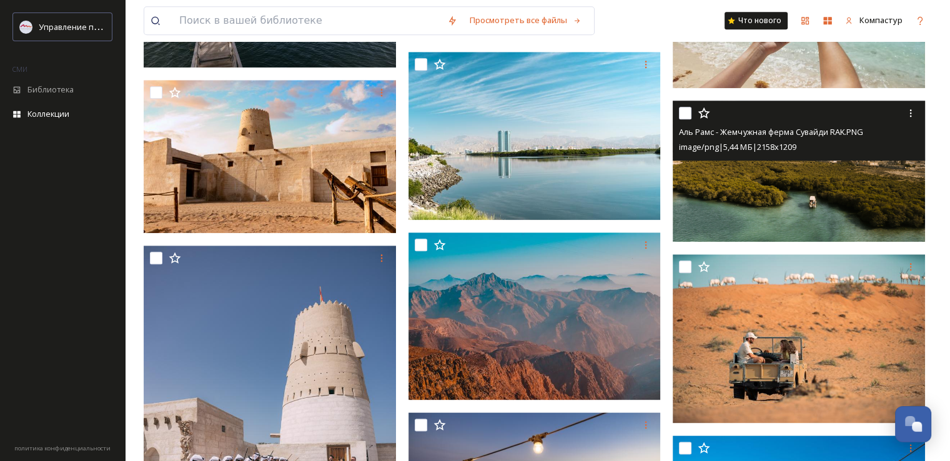
scroll to position [1499, 0]
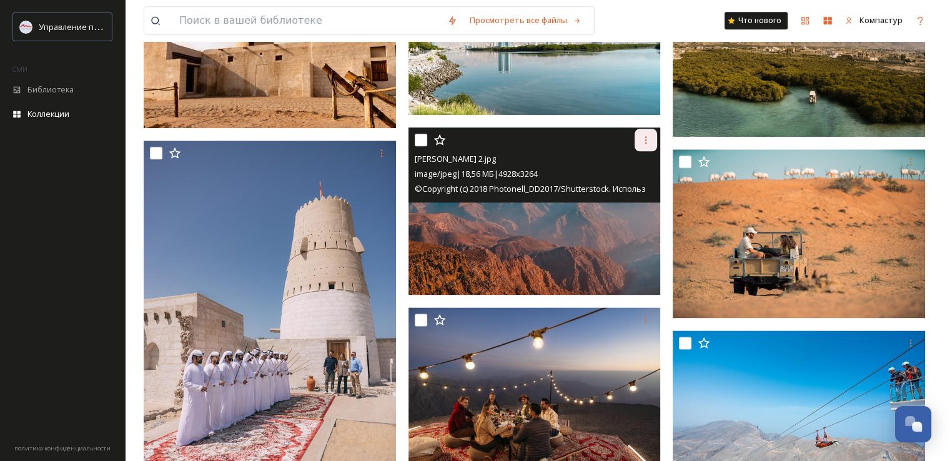
click at [644, 137] on icon at bounding box center [646, 140] width 10 height 10
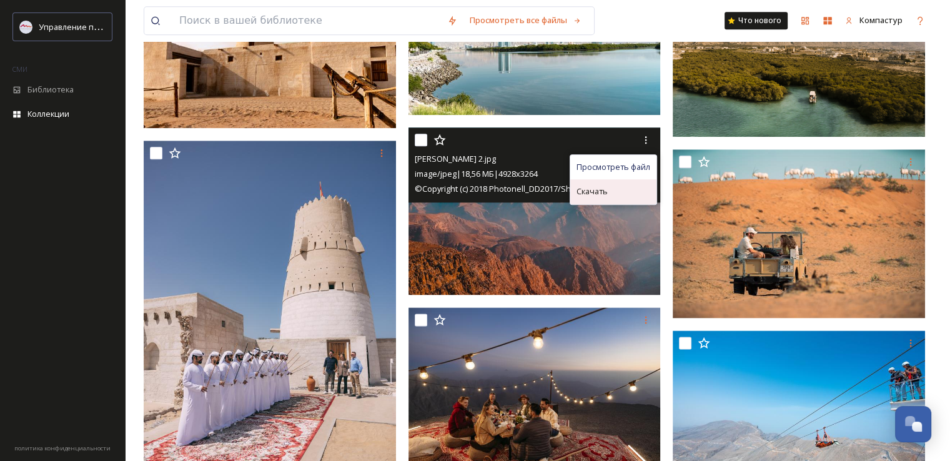
click at [623, 182] on div "Скачать" at bounding box center [613, 191] width 86 height 24
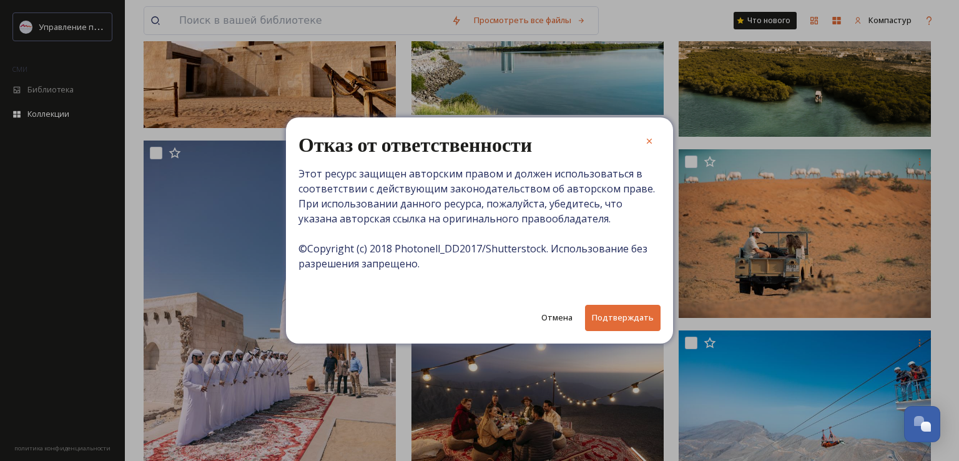
click at [556, 312] on font "Отмена" at bounding box center [556, 318] width 31 height 12
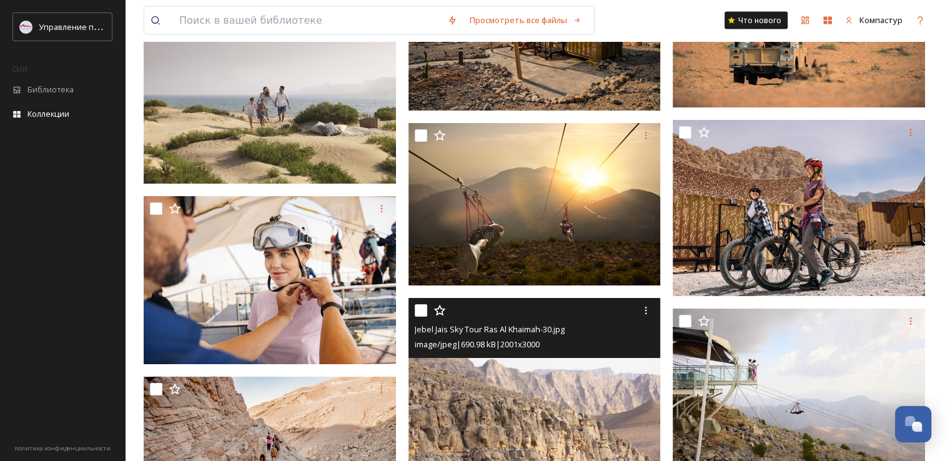
scroll to position [2810, 0]
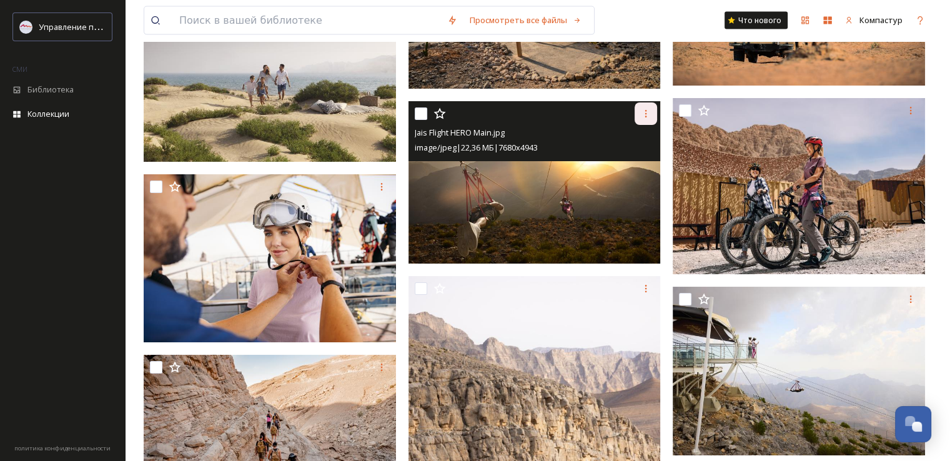
click at [646, 109] on icon at bounding box center [646, 114] width 10 height 10
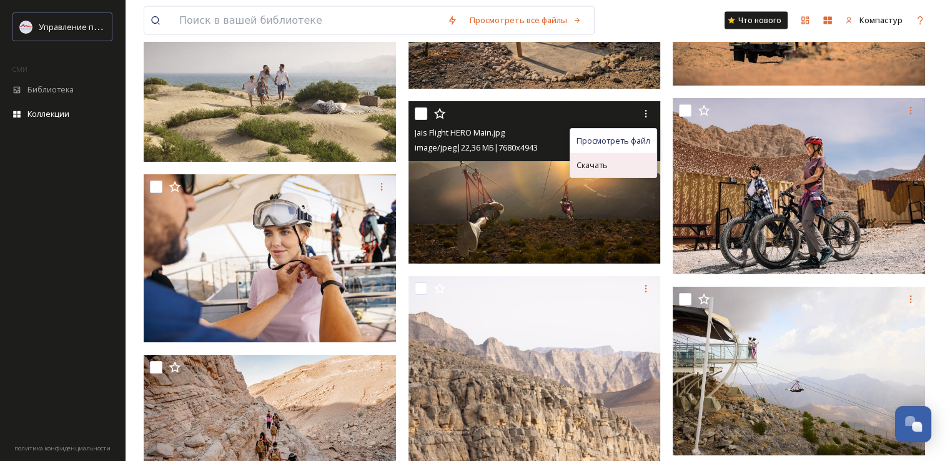
click at [607, 161] on font "Скачать" at bounding box center [591, 164] width 31 height 11
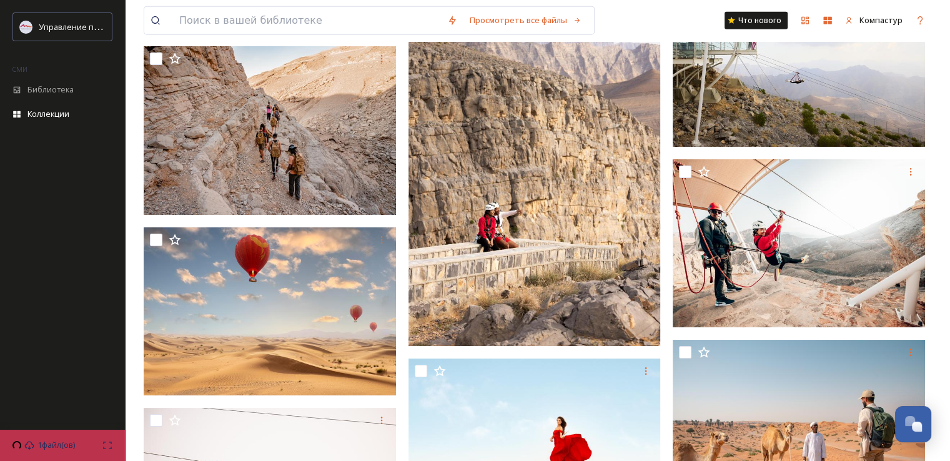
scroll to position [3185, 0]
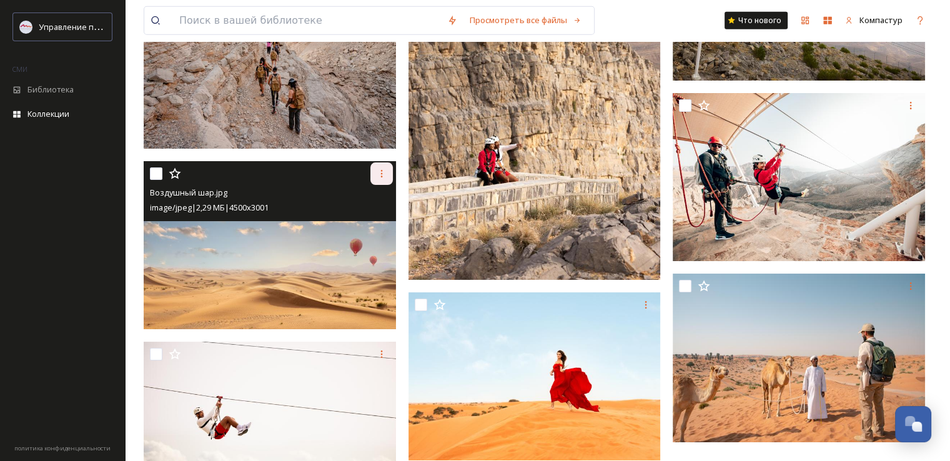
click at [380, 172] on icon at bounding box center [382, 174] width 10 height 10
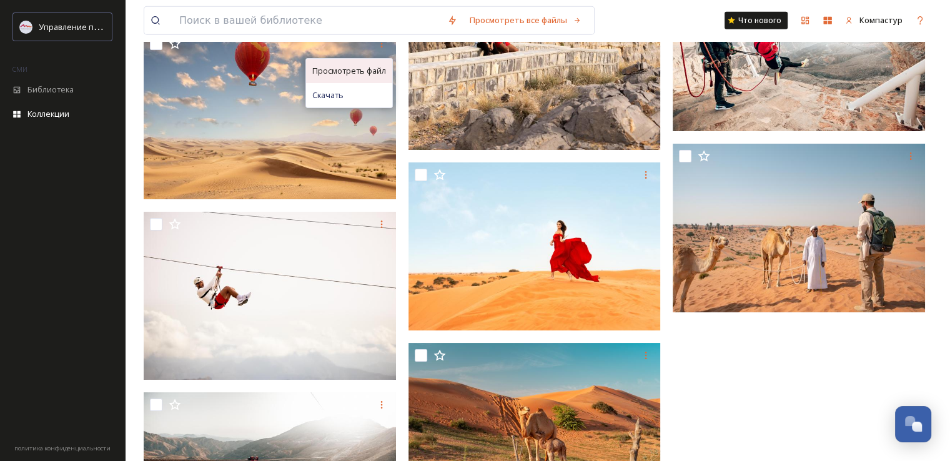
scroll to position [3247, 0]
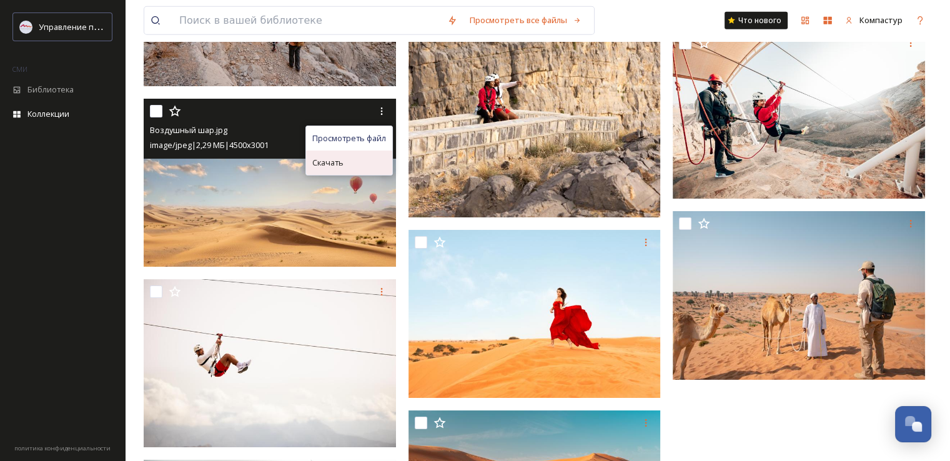
click at [362, 165] on div "Скачать" at bounding box center [349, 163] width 86 height 24
